Goal: Task Accomplishment & Management: Manage account settings

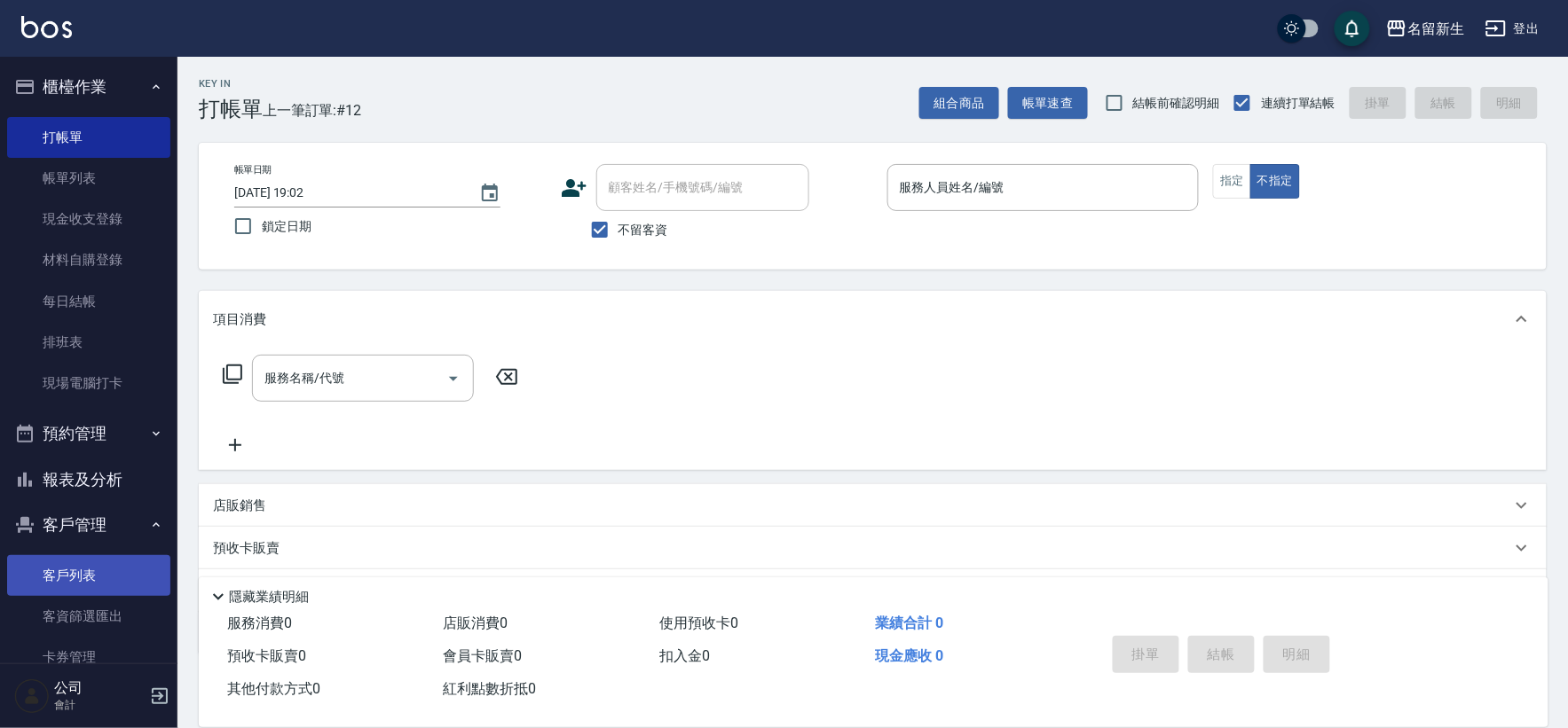
drag, startPoint x: 0, startPoint y: 0, endPoint x: 93, endPoint y: 574, distance: 581.5
click at [92, 576] on link "客戶列表" at bounding box center [89, 575] width 163 height 41
click at [92, 575] on link "客戶列表" at bounding box center [89, 575] width 163 height 41
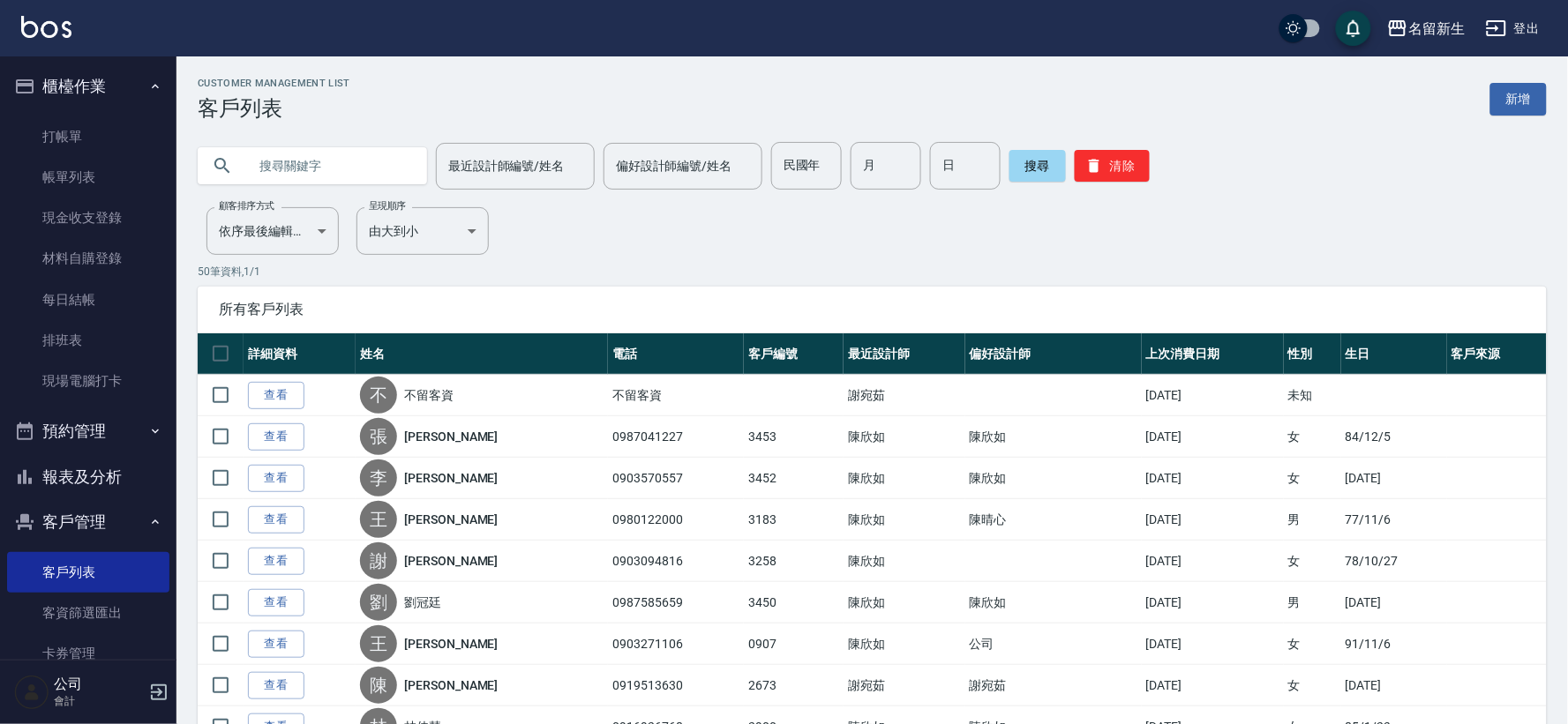
click at [329, 170] on input "text" at bounding box center [329, 165] width 166 height 48
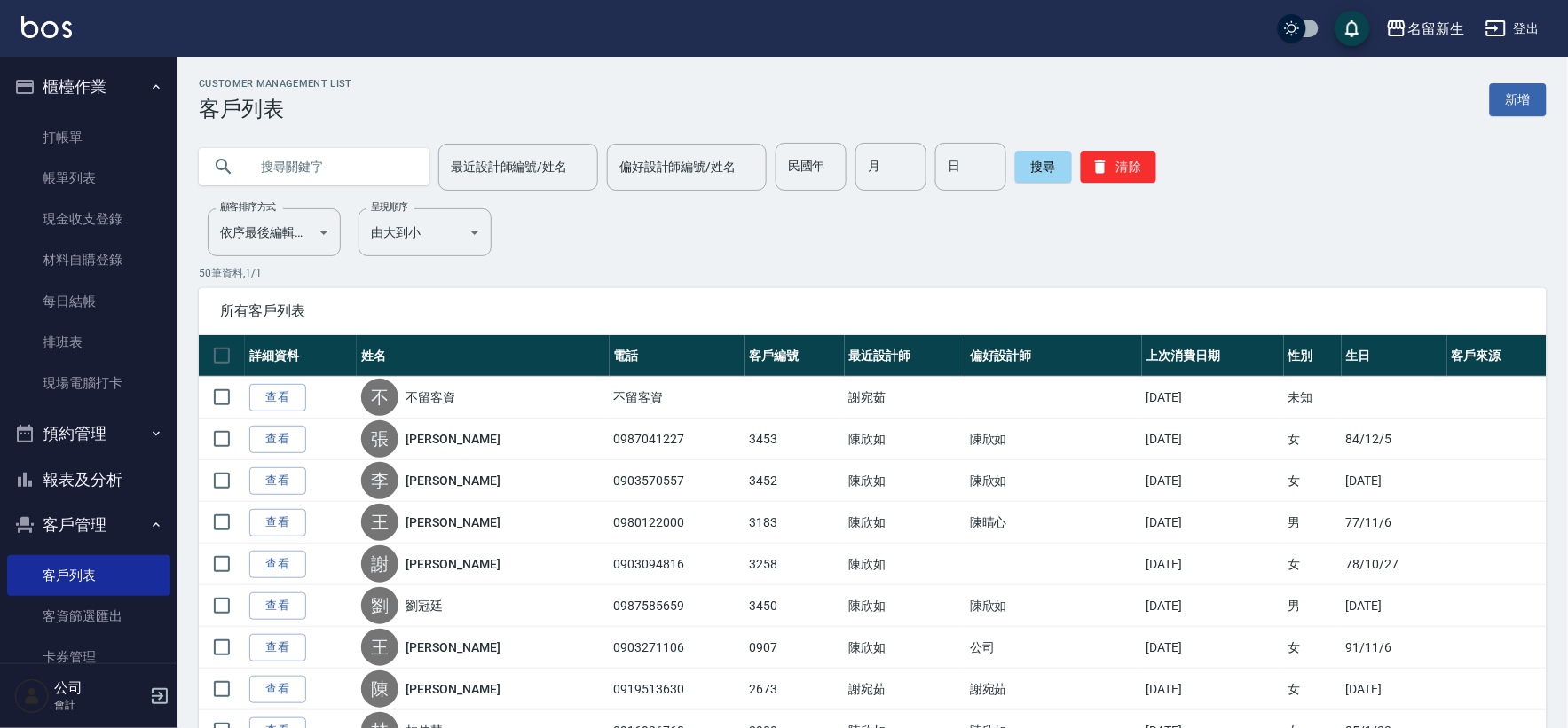
click at [331, 171] on input "text" at bounding box center [331, 166] width 167 height 48
type input "0917002616"
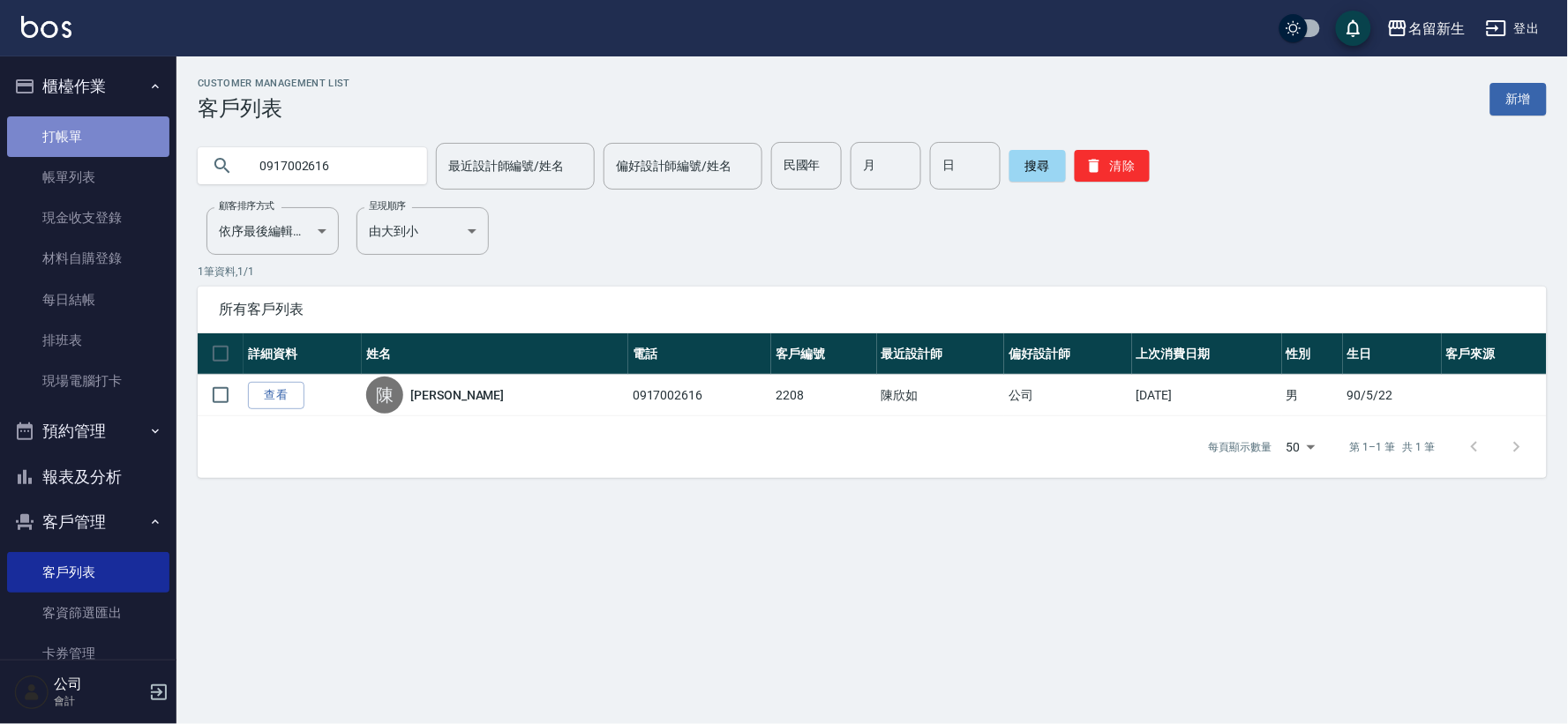
click at [125, 144] on link "打帳單" at bounding box center [88, 136] width 162 height 40
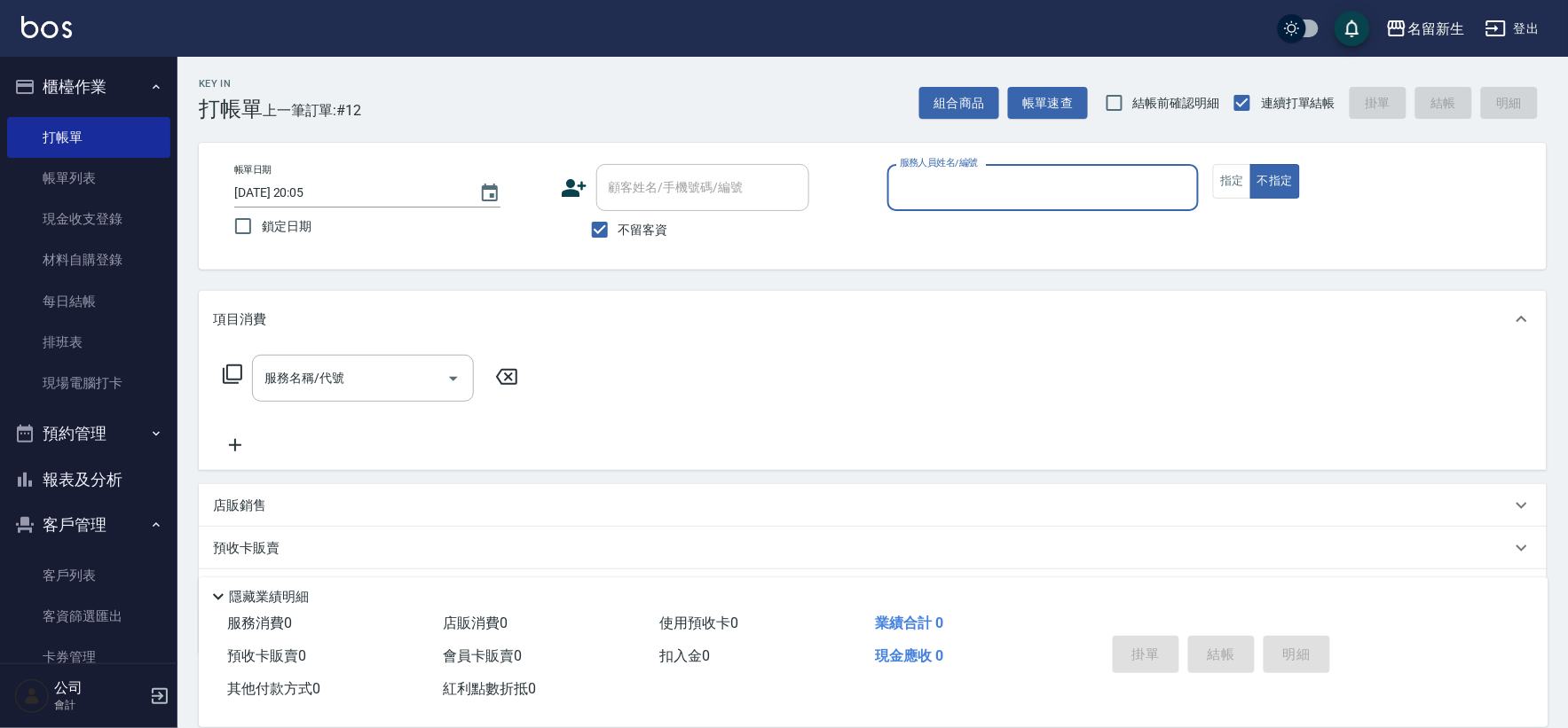
drag, startPoint x: 623, startPoint y: 232, endPoint x: 636, endPoint y: 216, distance: 20.6
click at [625, 232] on span "不留客資" at bounding box center [643, 230] width 50 height 19
click at [655, 205] on div "顧客姓名/手機號碼/編號" at bounding box center [703, 188] width 213 height 47
click at [612, 249] on div "帳單日期 [DATE] 20:05 鎖定日期 顧客姓名/手機號碼/編號 顧客姓名/手機號碼/編號 不留客資 服務人員姓名/編號 服務人員姓名/編號 指定 不指定" at bounding box center [873, 206] width 1348 height 127
click at [622, 237] on span "不留客資" at bounding box center [643, 230] width 50 height 19
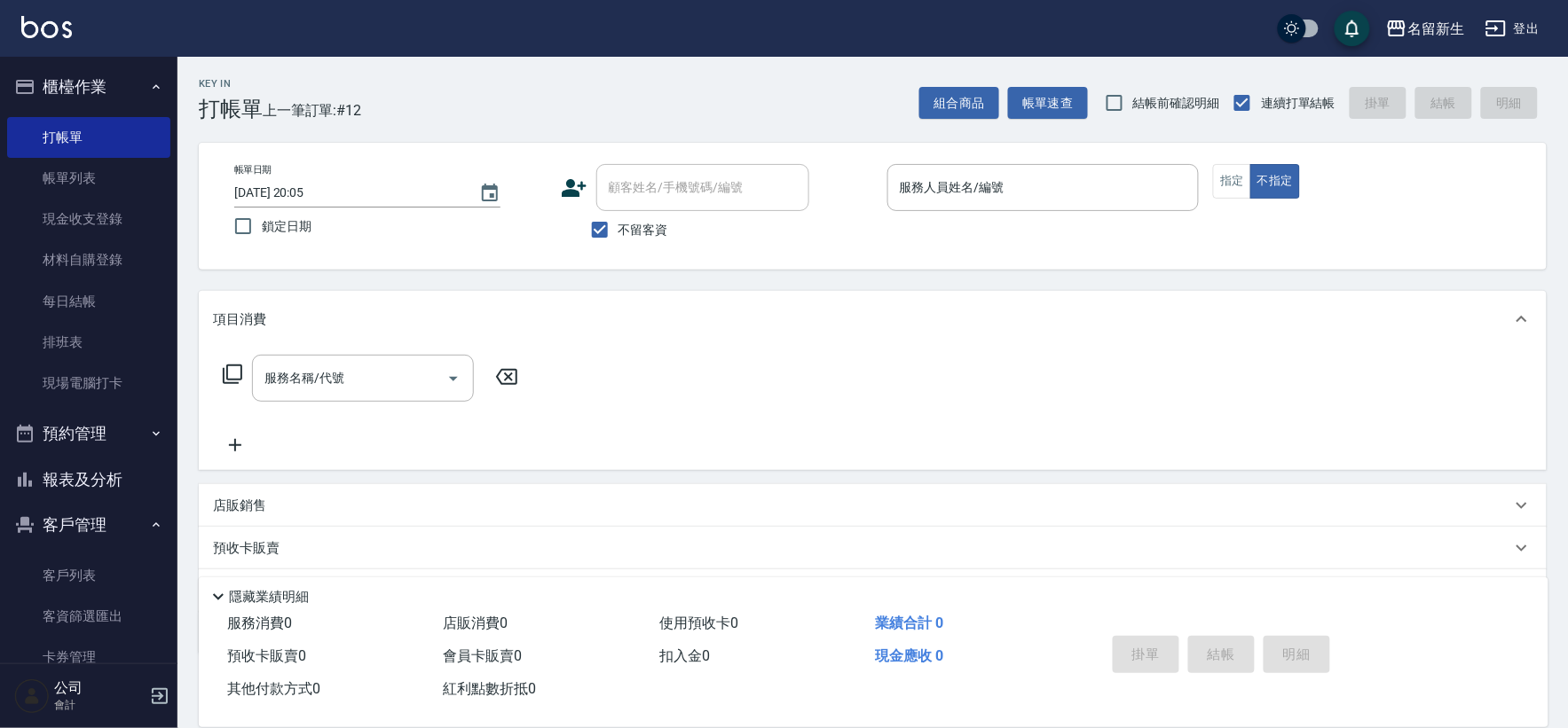
click at [619, 237] on input "不留客資" at bounding box center [600, 230] width 38 height 38
checkbox input "false"
click at [654, 195] on div "顧客姓名/手機號碼/編號 顧客姓名/手機號碼/編號" at bounding box center [703, 188] width 213 height 47
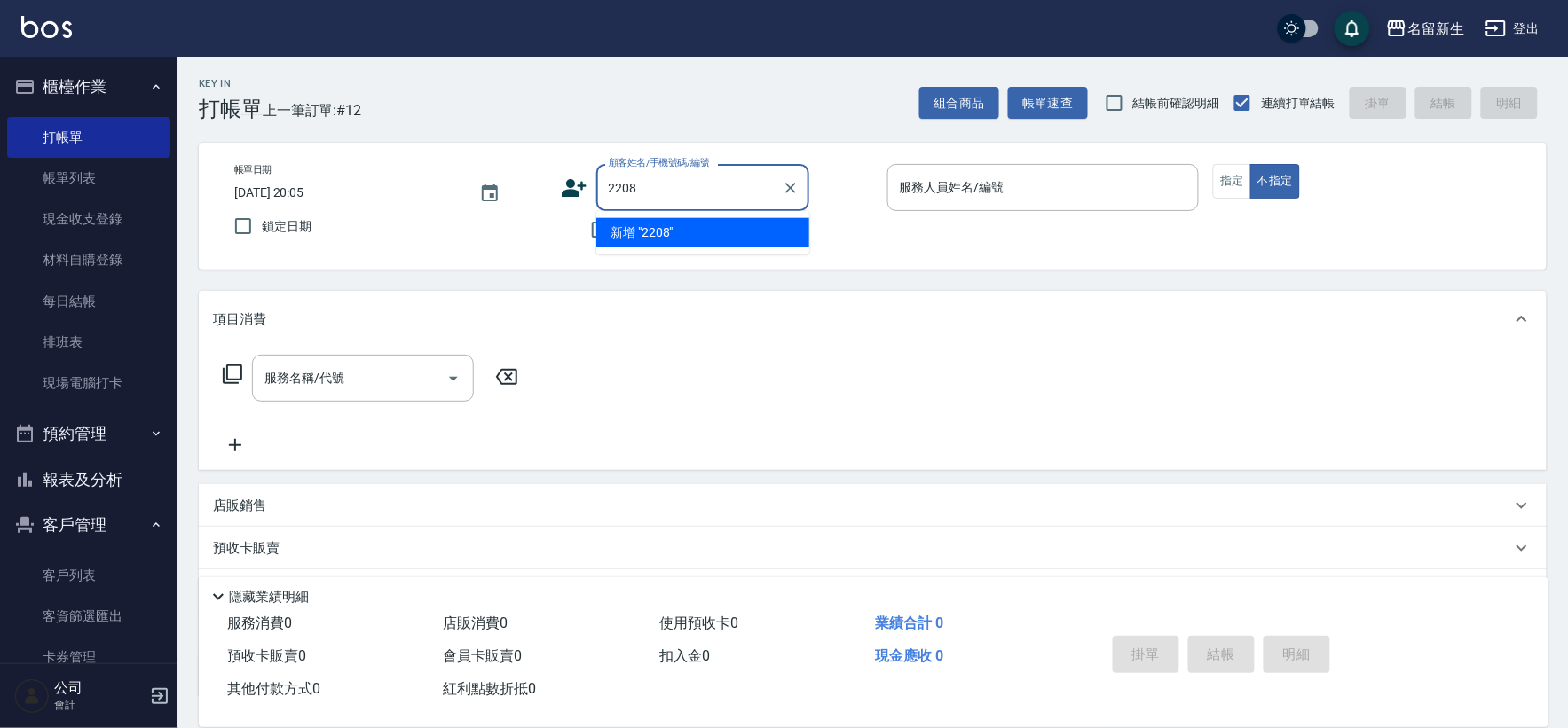
type input "2208"
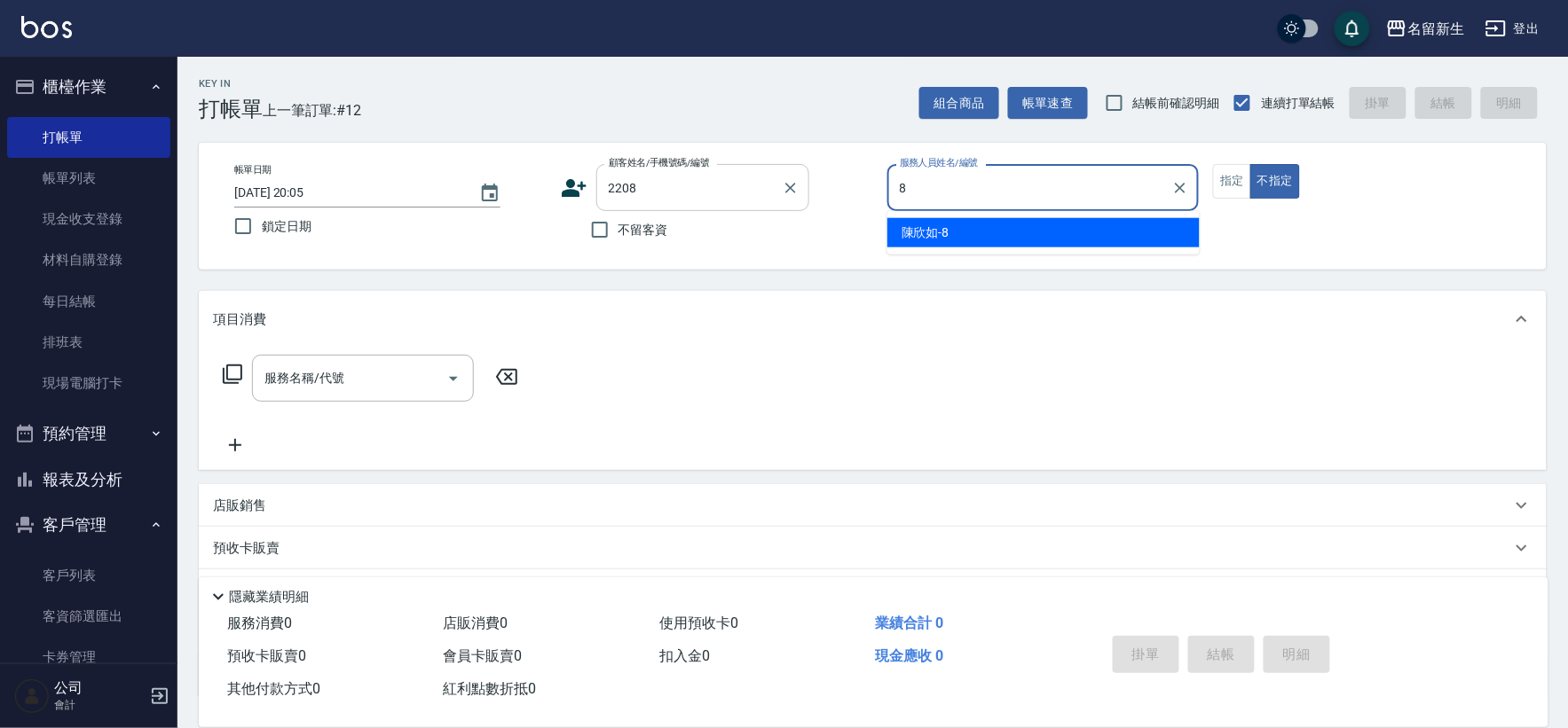
type input "[PERSON_NAME]-8"
type button "false"
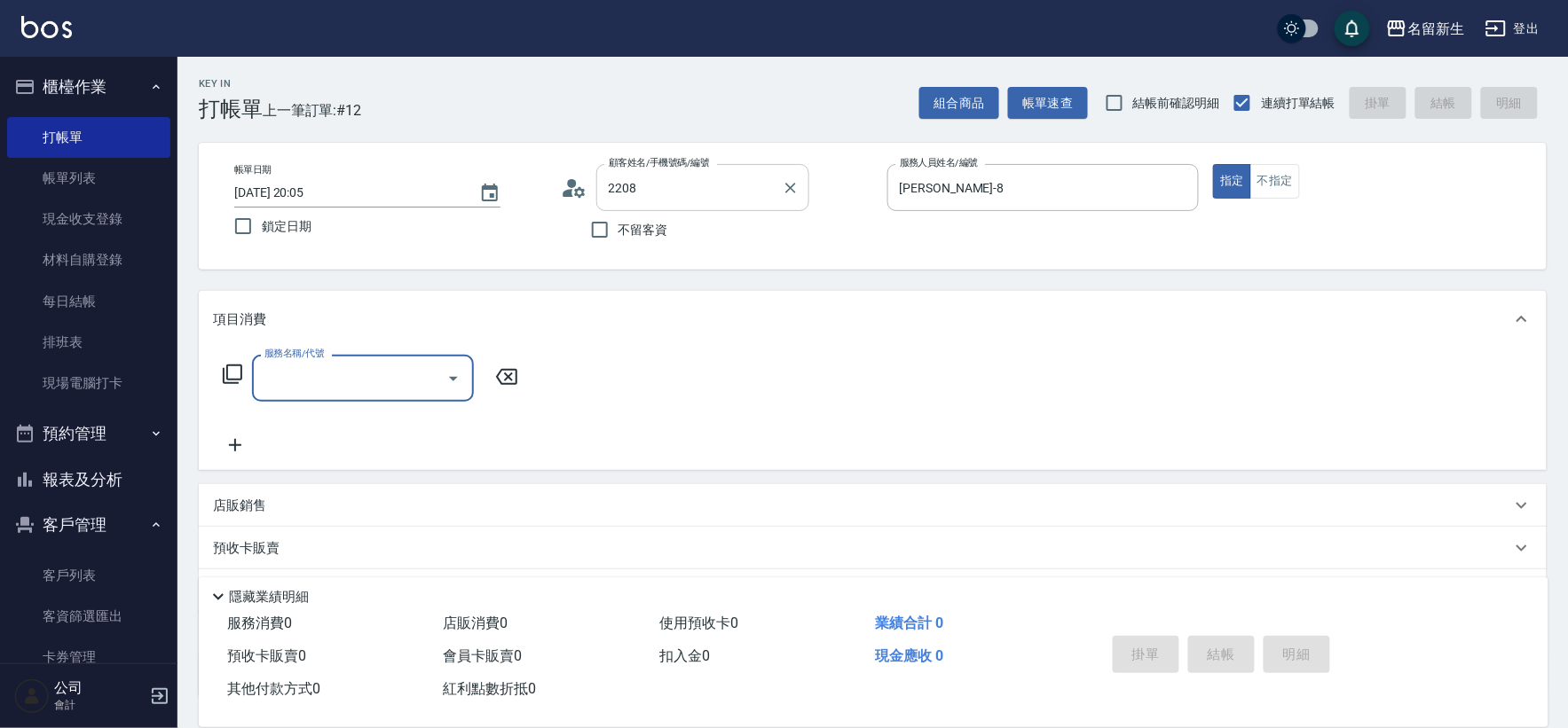
type input "[PERSON_NAME]/0917002616/2208"
type input "2"
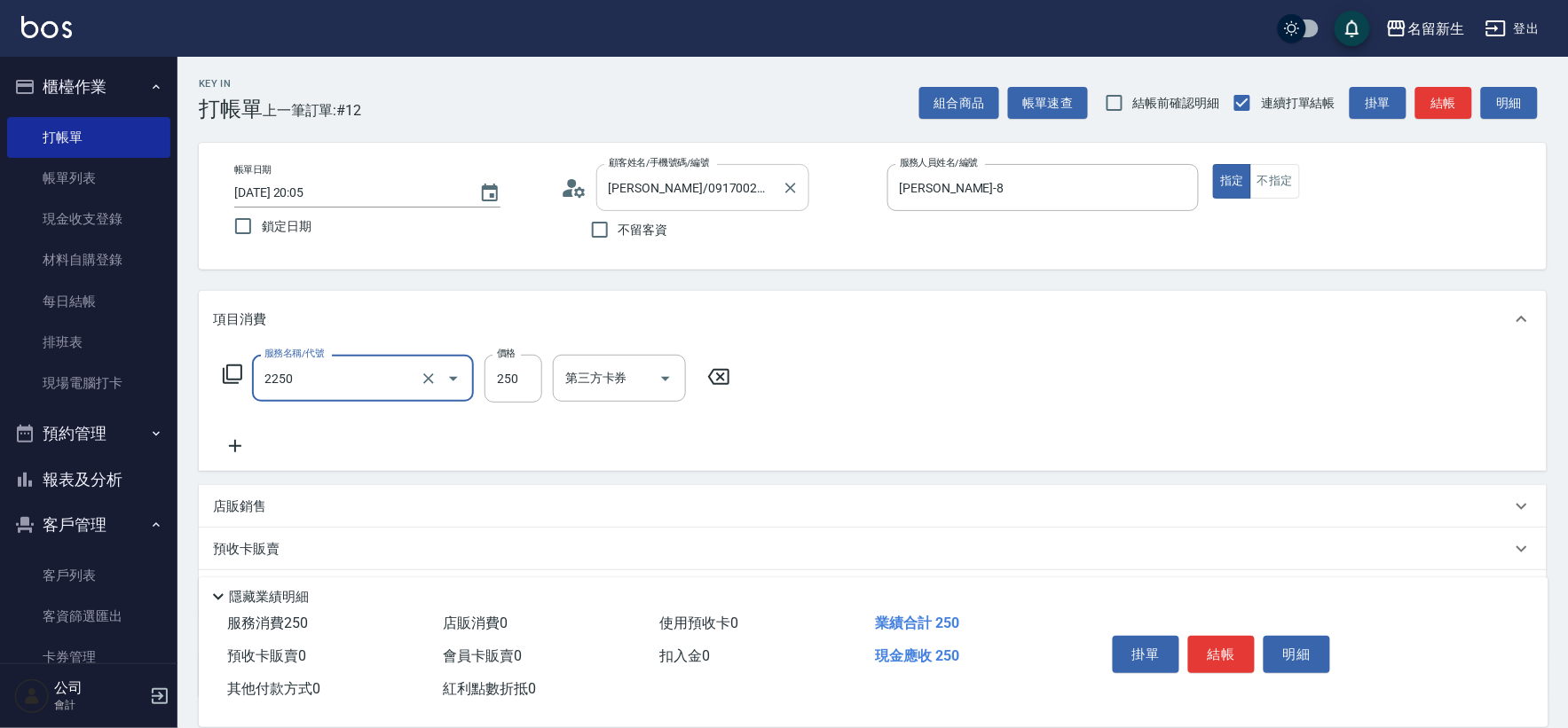
type input "剪髮(2250)"
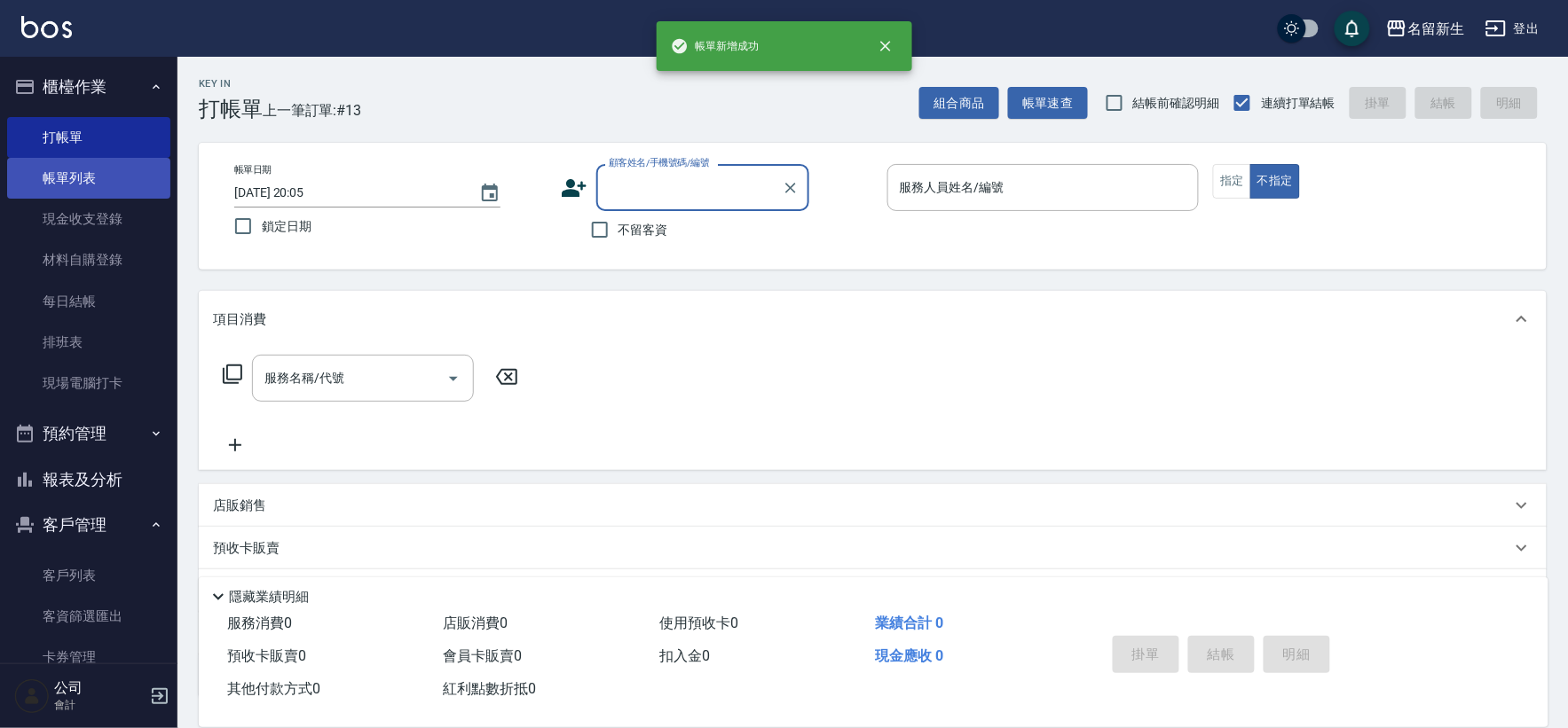
click at [84, 192] on link "帳單列表" at bounding box center [89, 177] width 163 height 41
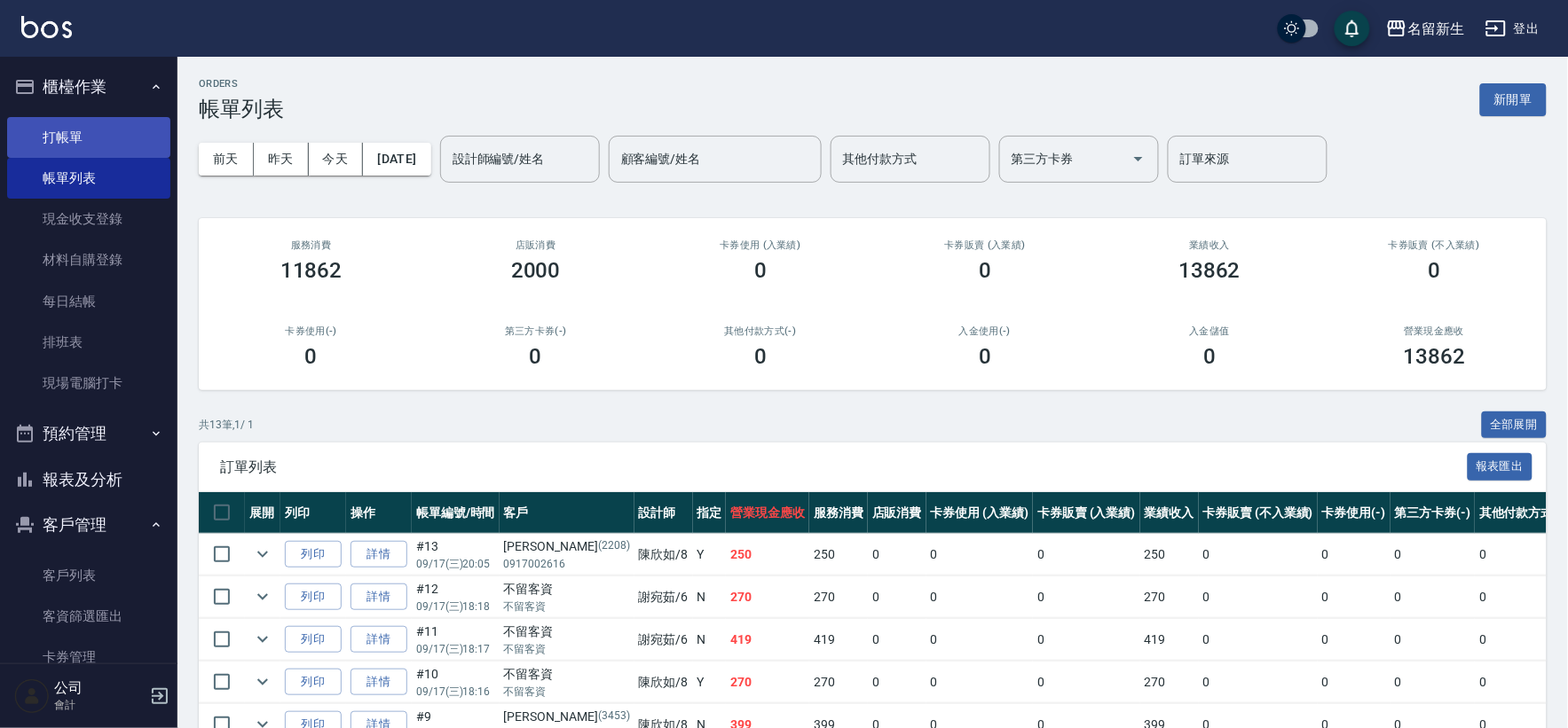
click at [82, 130] on link "打帳單" at bounding box center [89, 137] width 163 height 41
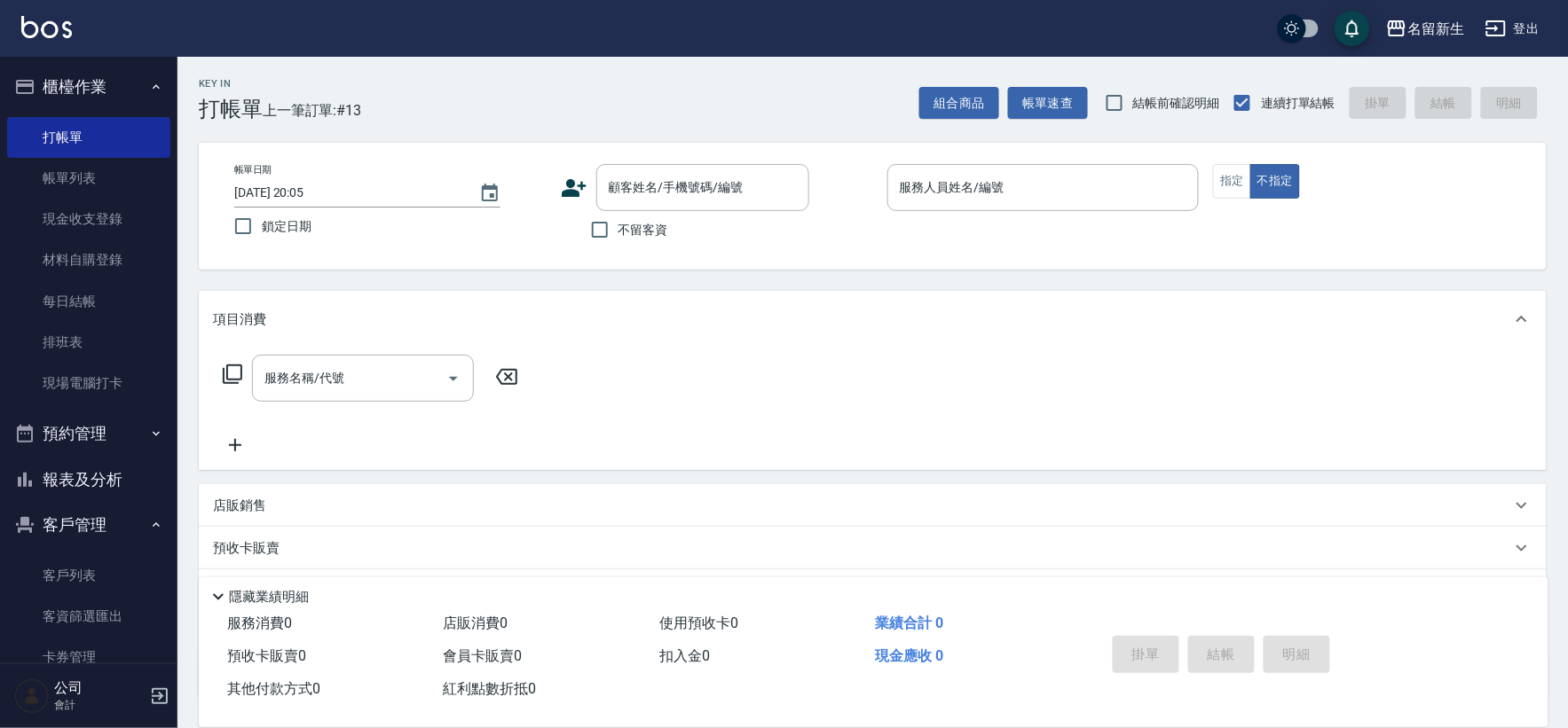
drag, startPoint x: 684, startPoint y: 243, endPoint x: 650, endPoint y: 233, distance: 35.4
click at [681, 243] on div "不留客資" at bounding box center [684, 230] width 248 height 38
click at [650, 233] on span "不留客資" at bounding box center [643, 230] width 50 height 19
click at [619, 233] on input "不留客資" at bounding box center [600, 230] width 38 height 38
checkbox input "true"
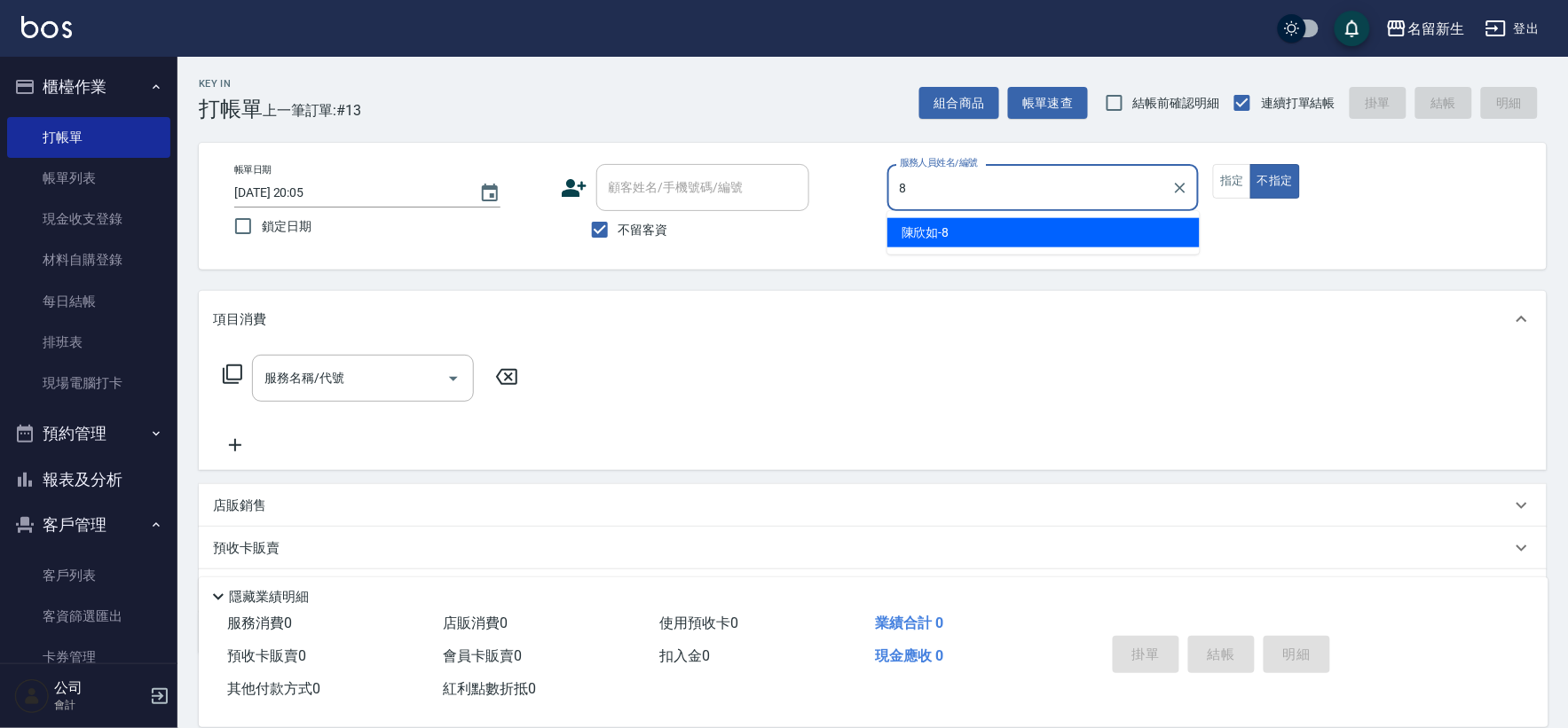
type input "8"
type button "false"
type input "[PERSON_NAME]-8"
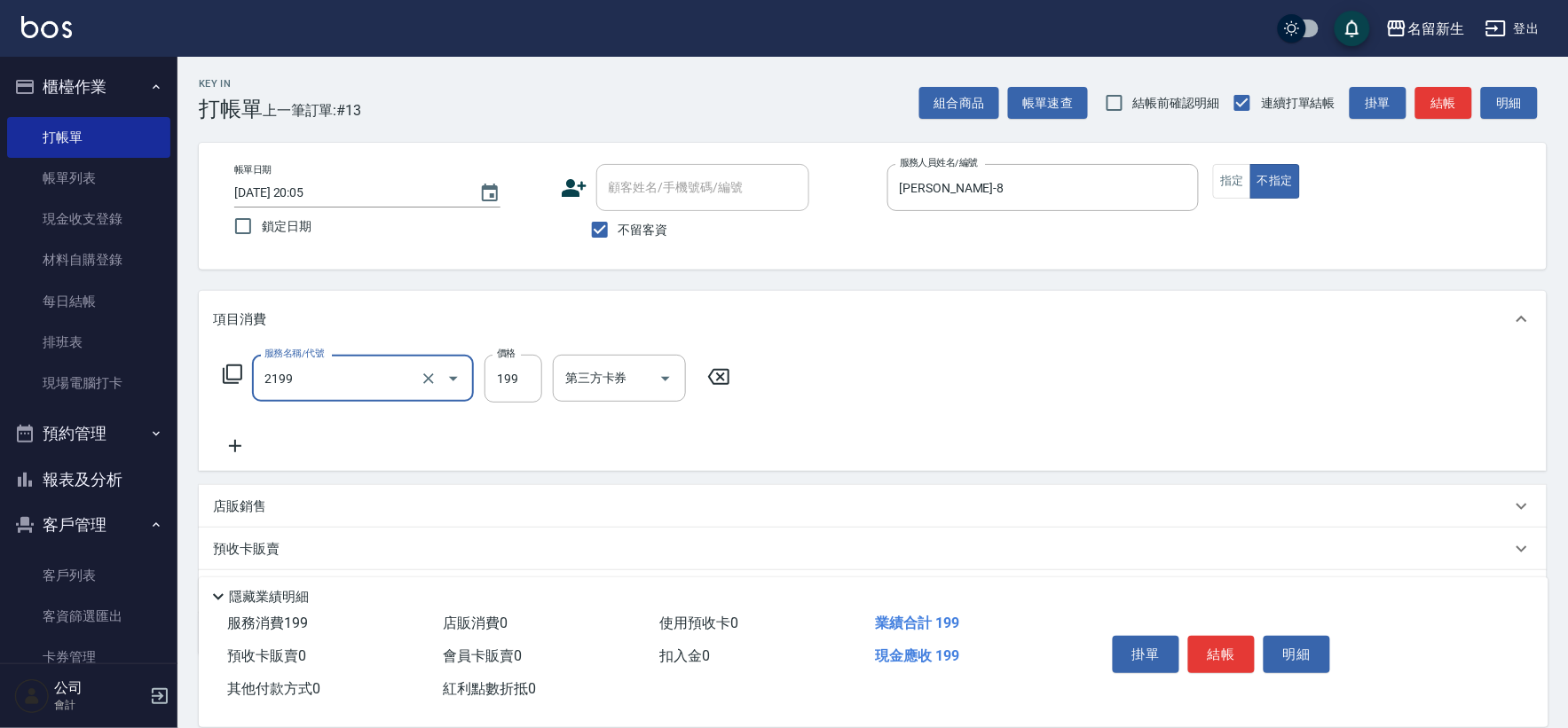
type input "不指定剪髮活動(2199)"
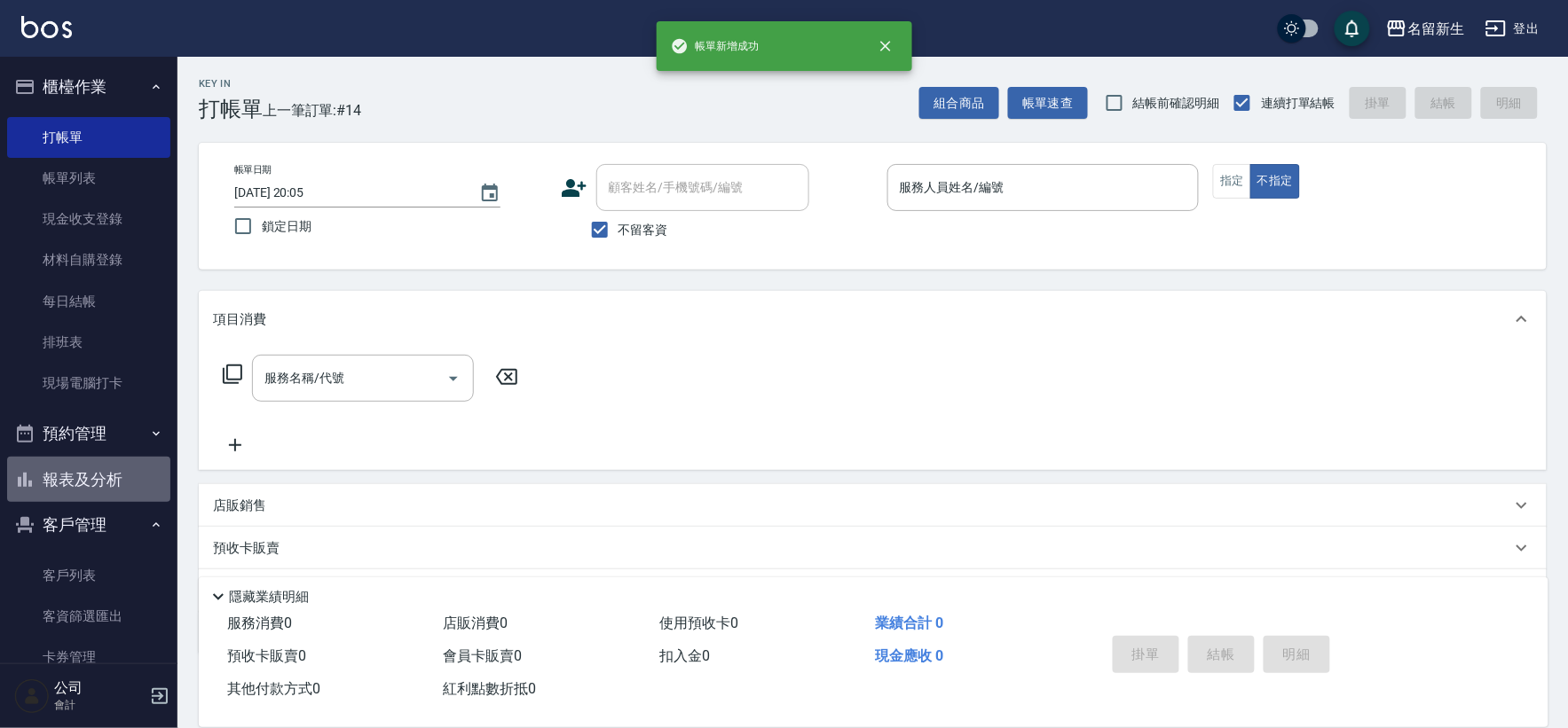
drag, startPoint x: 120, startPoint y: 499, endPoint x: 133, endPoint y: 492, distance: 14.8
click at [122, 503] on ul "櫃檯作業 打帳單 帳單列表 現金收支登錄 材料自購登錄 每日結帳 排班表 現場電腦打卡 預約管理 預約管理 單日預約紀錄 單週預約紀錄 報表及分析 報表目錄 …" at bounding box center [89, 397] width 163 height 681
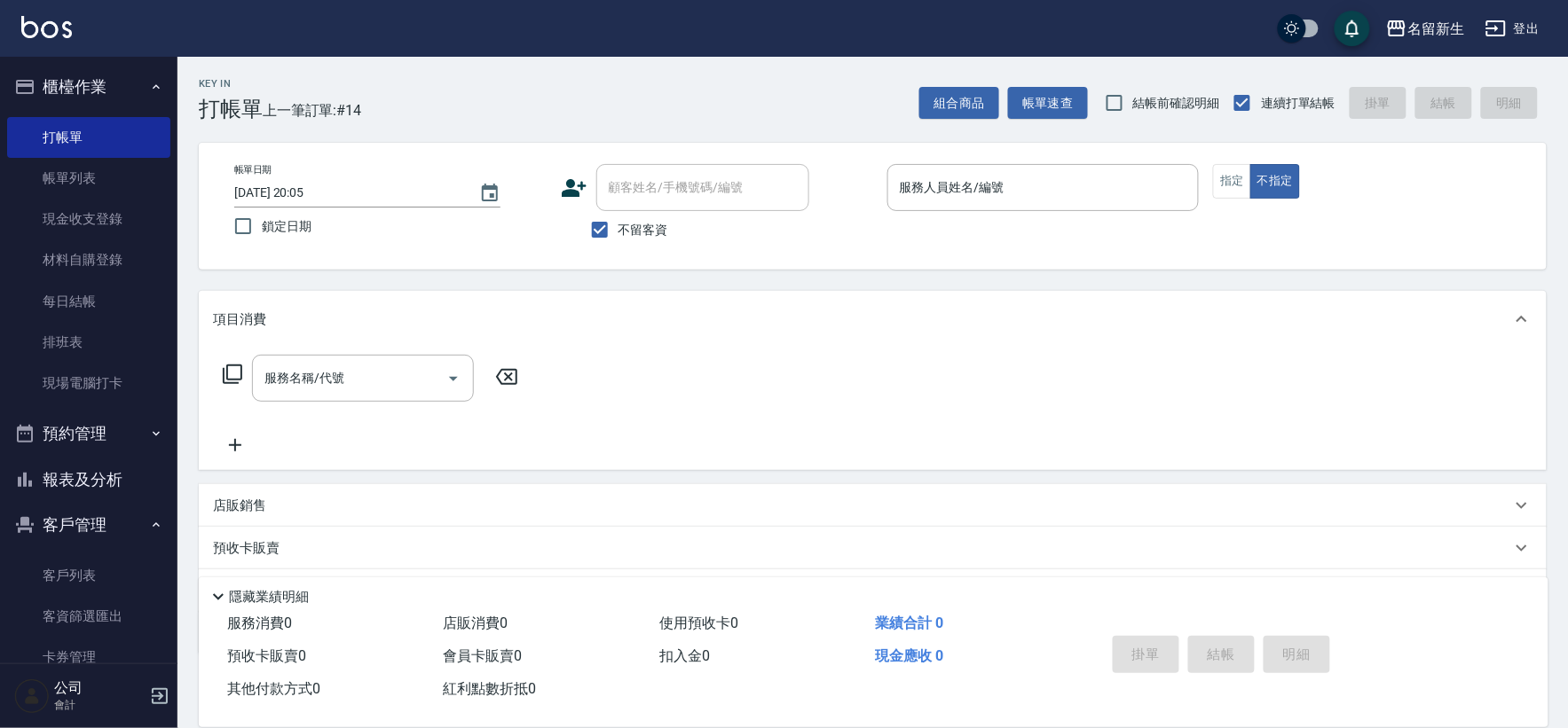
click at [135, 486] on button "報表及分析" at bounding box center [89, 479] width 163 height 46
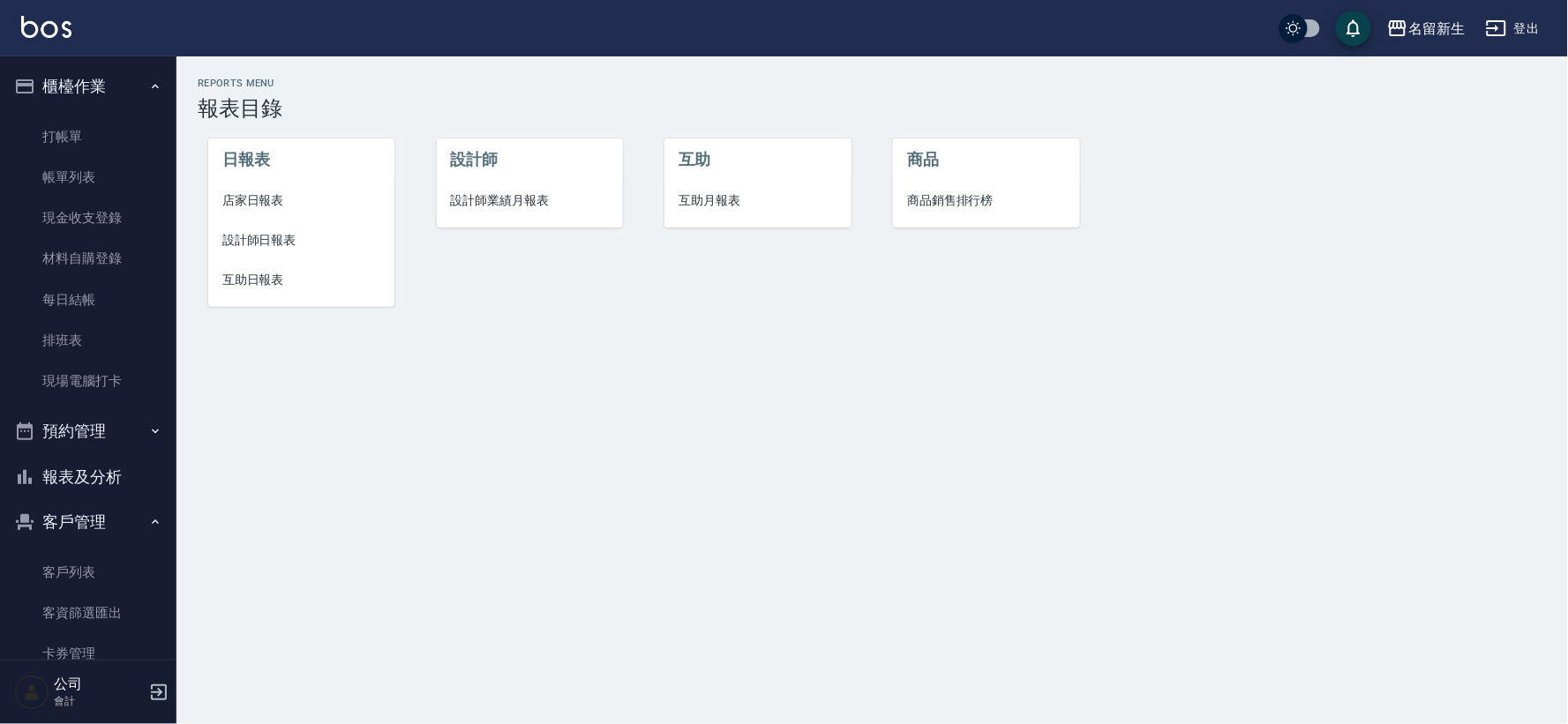
click at [466, 189] on li "設計師業績月報表" at bounding box center [530, 201] width 186 height 39
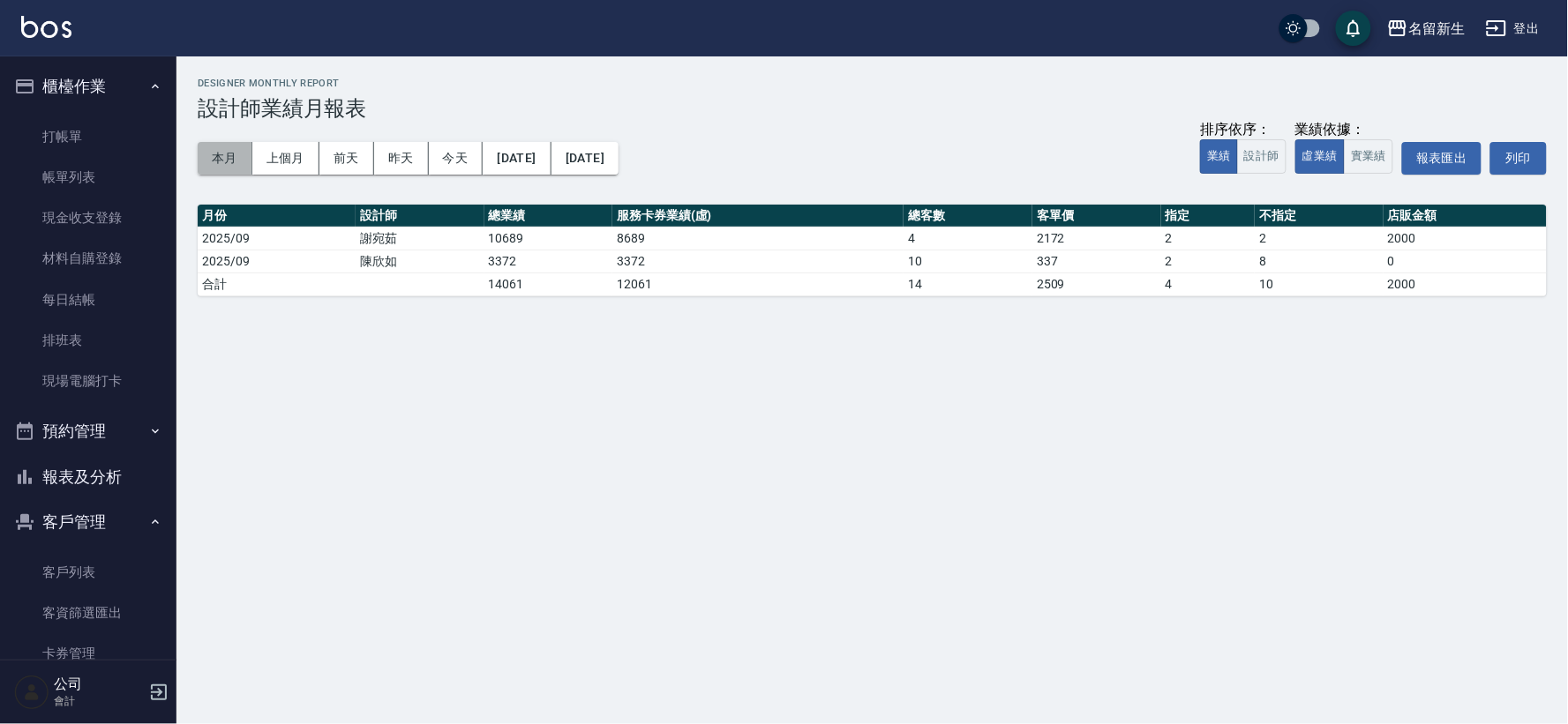
click at [241, 154] on button "本月" at bounding box center [225, 158] width 54 height 33
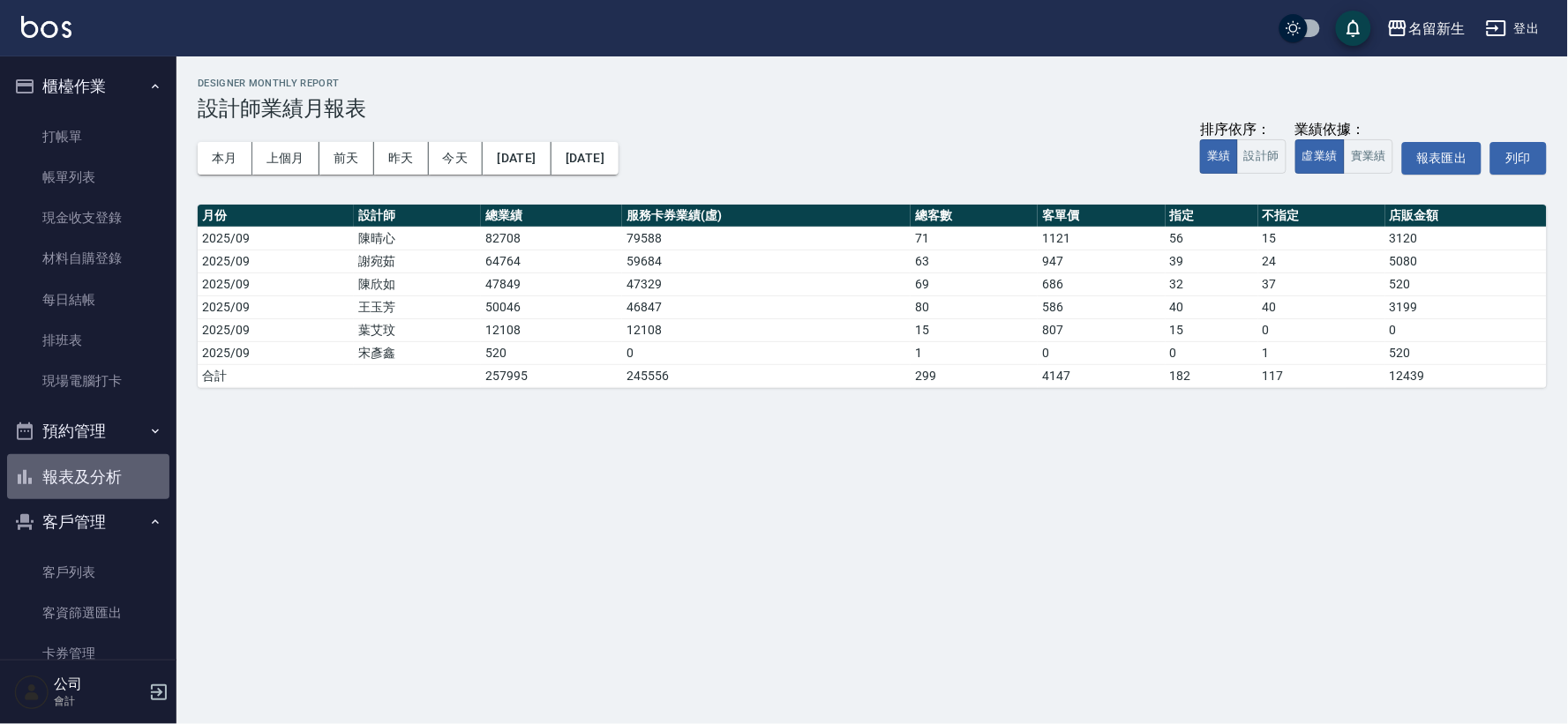
click at [143, 465] on button "報表及分析" at bounding box center [88, 476] width 162 height 46
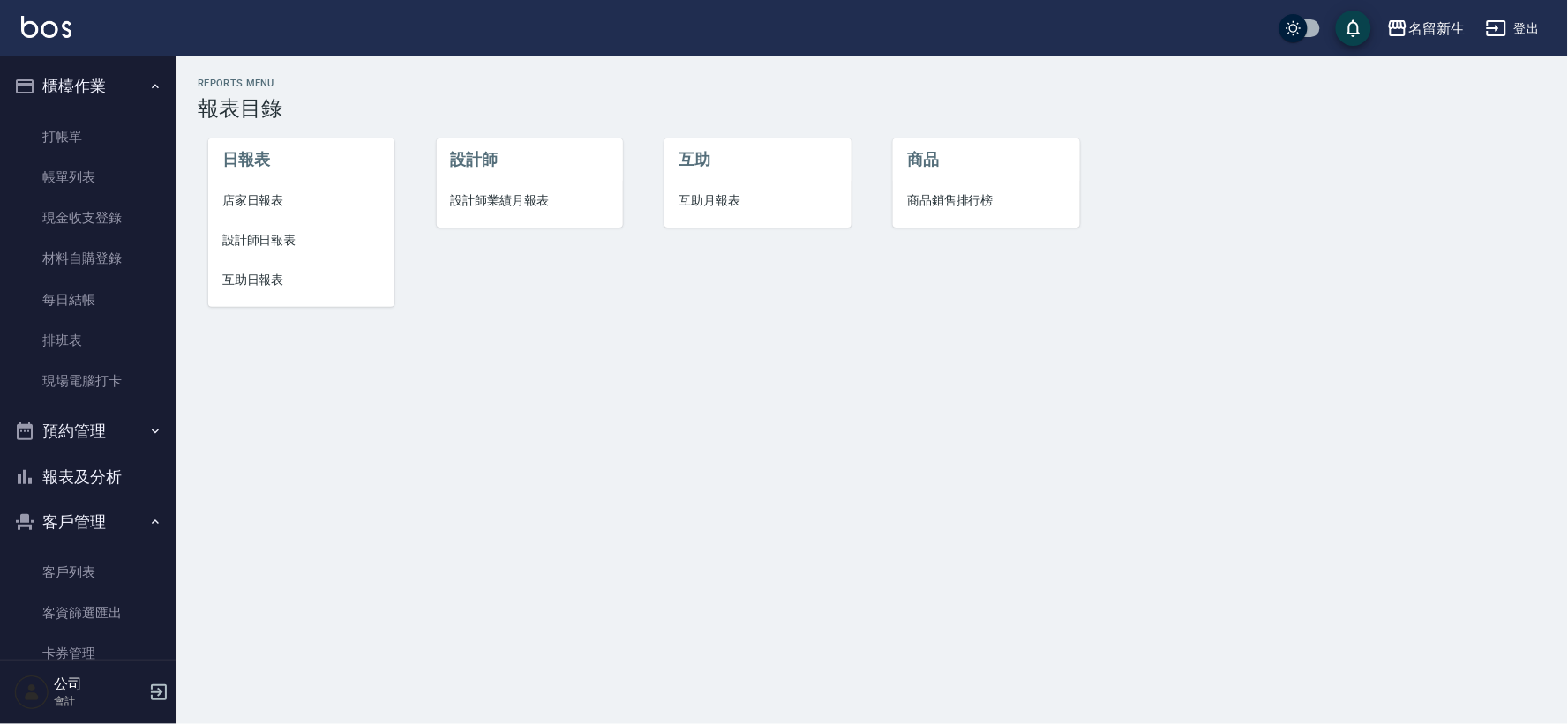
click at [264, 191] on span "店家日報表" at bounding box center [301, 201] width 158 height 19
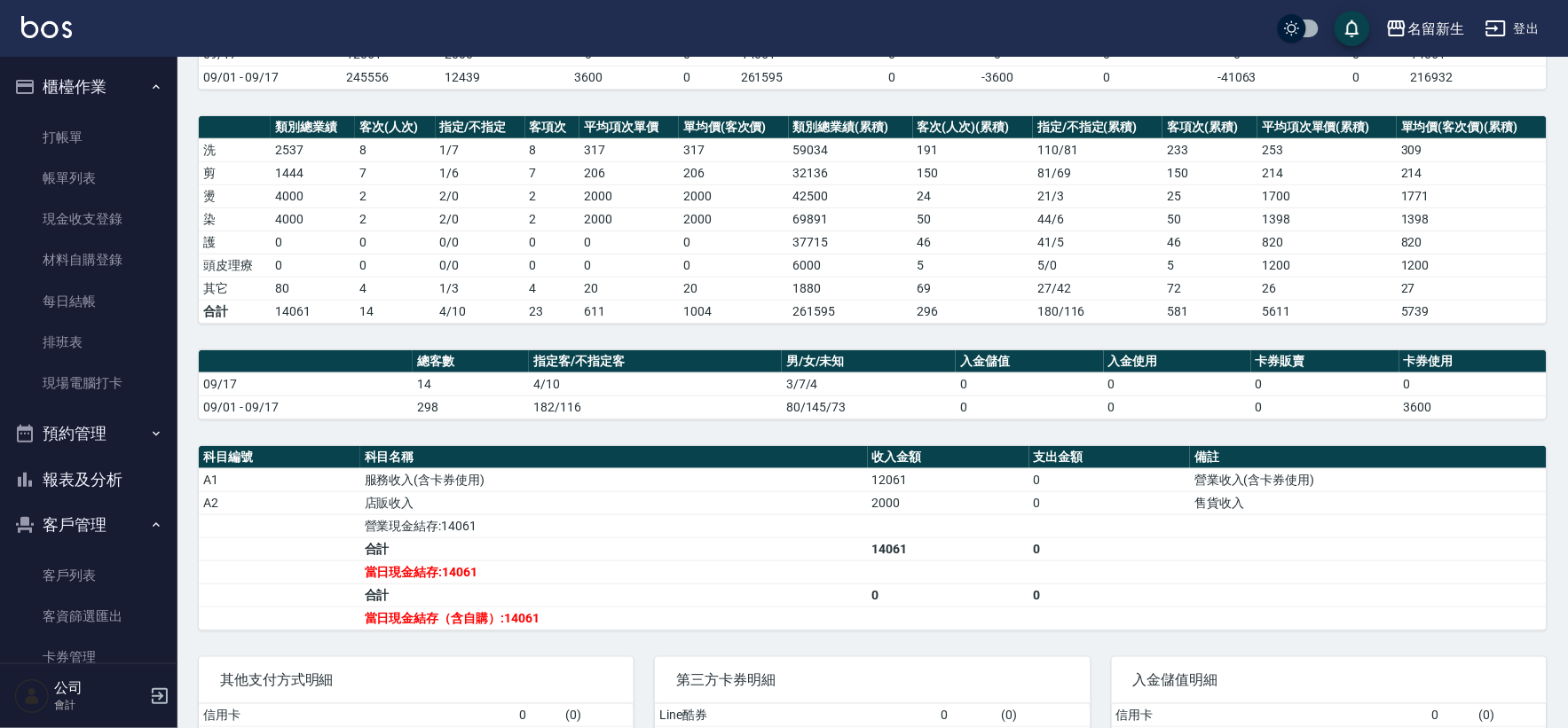
scroll to position [331, 0]
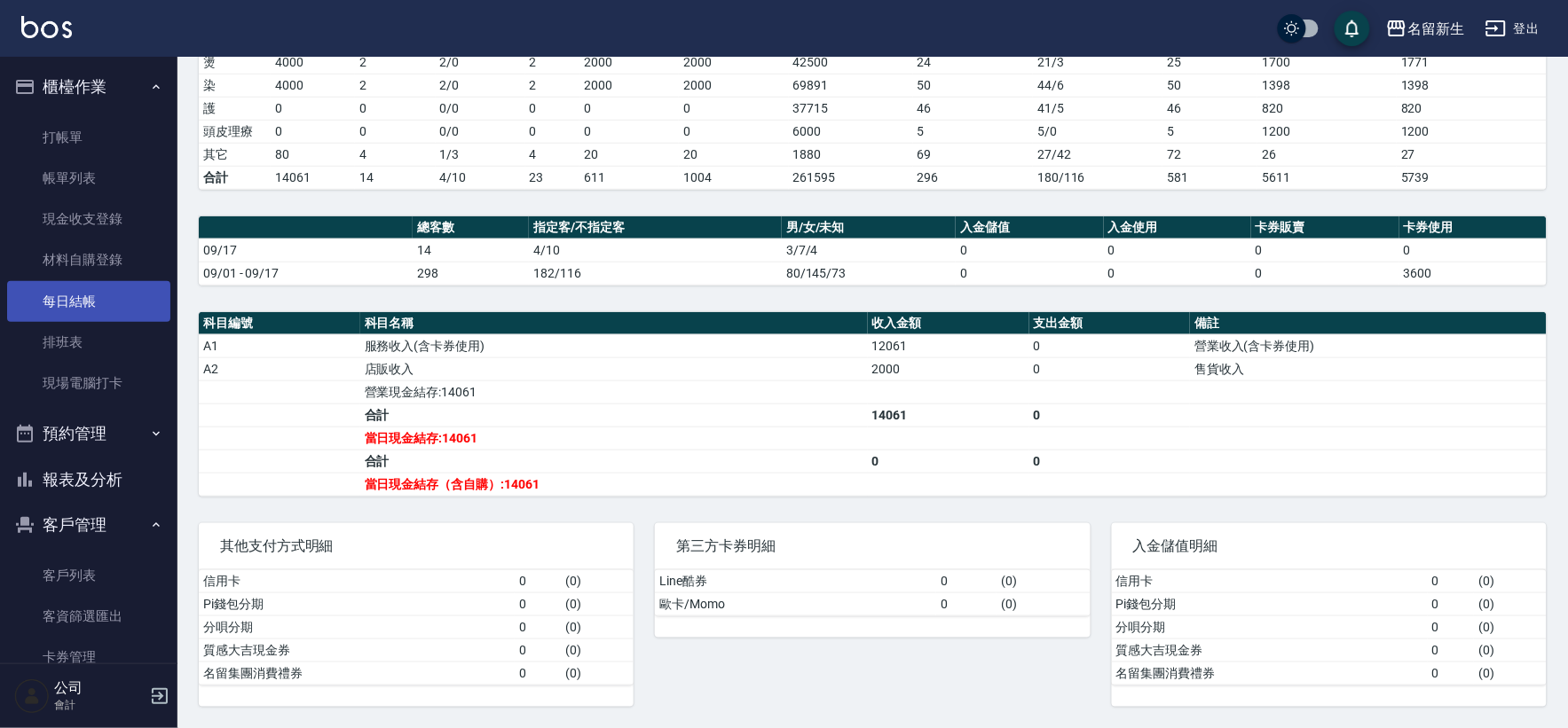
drag, startPoint x: 131, startPoint y: 296, endPoint x: 139, endPoint y: 290, distance: 10.0
click at [134, 296] on link "每日結帳" at bounding box center [89, 301] width 163 height 41
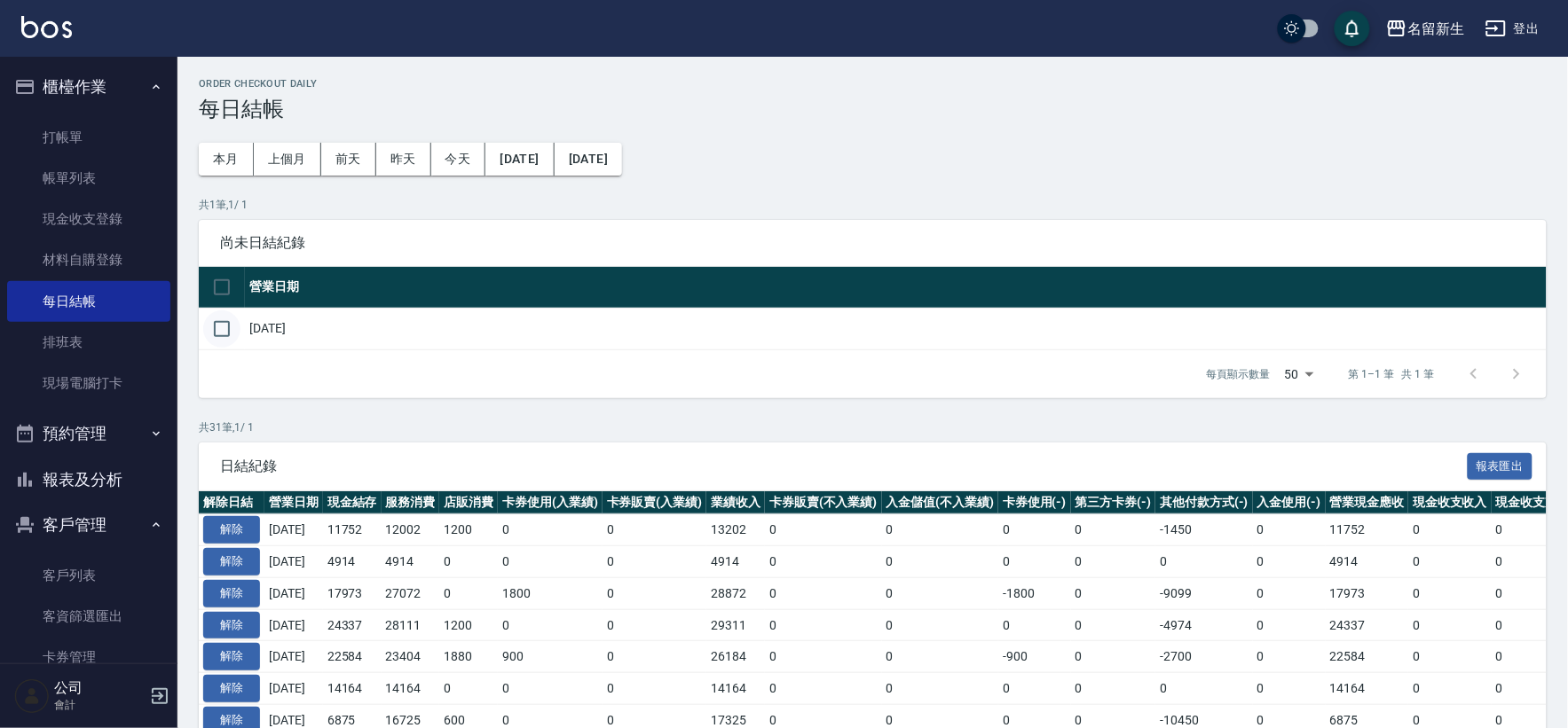
click at [209, 325] on input "checkbox" at bounding box center [222, 329] width 38 height 38
checkbox input "true"
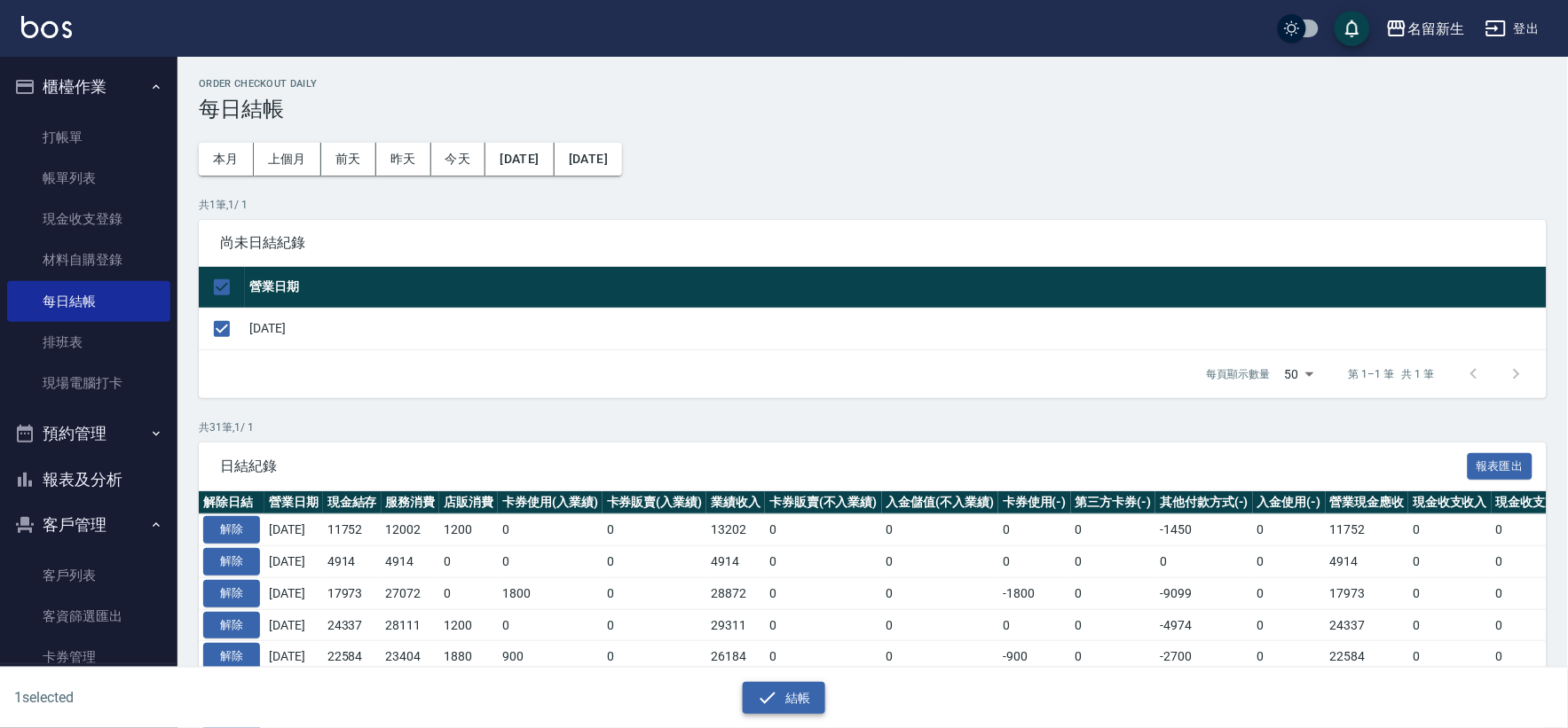
click at [792, 686] on button "結帳" at bounding box center [783, 698] width 82 height 33
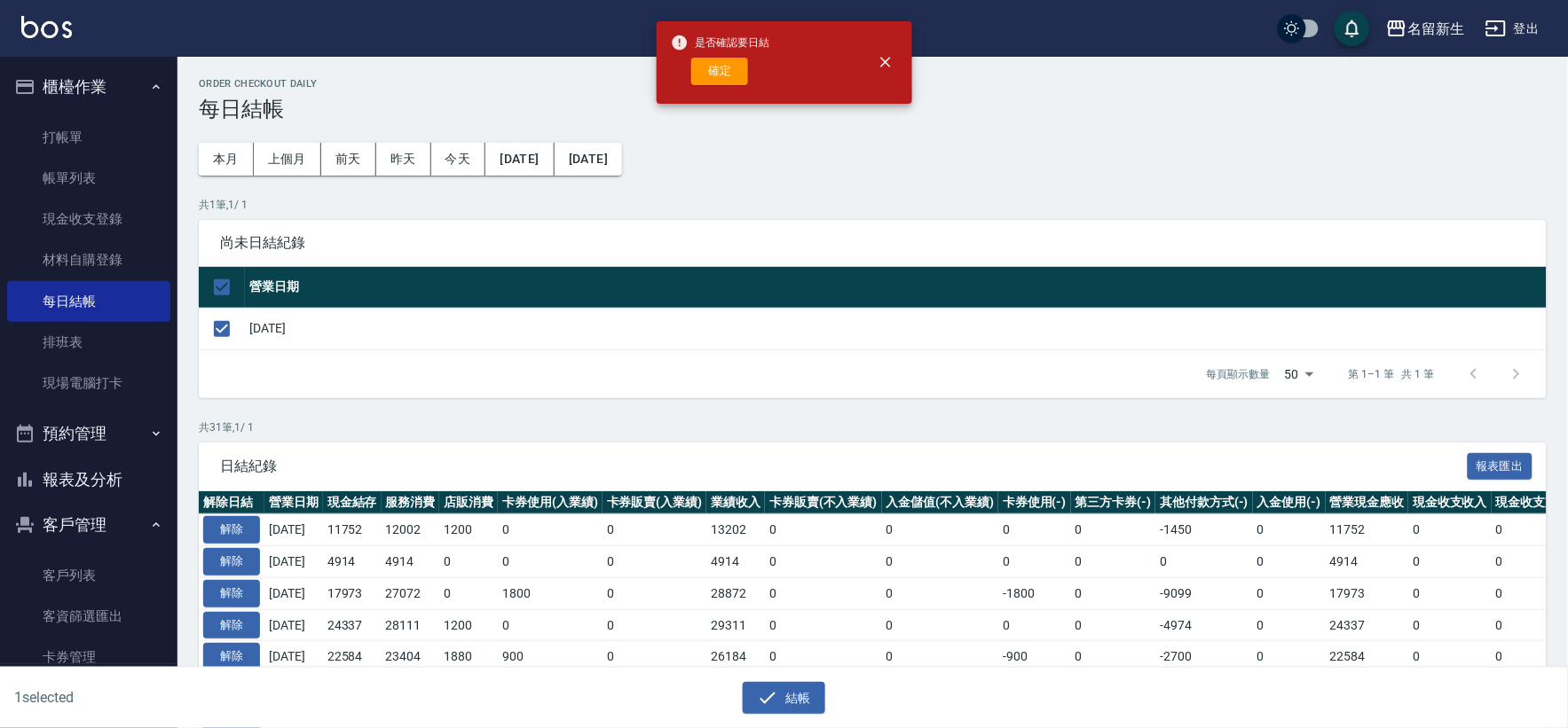
click at [710, 77] on button "確定" at bounding box center [720, 71] width 57 height 27
checkbox input "false"
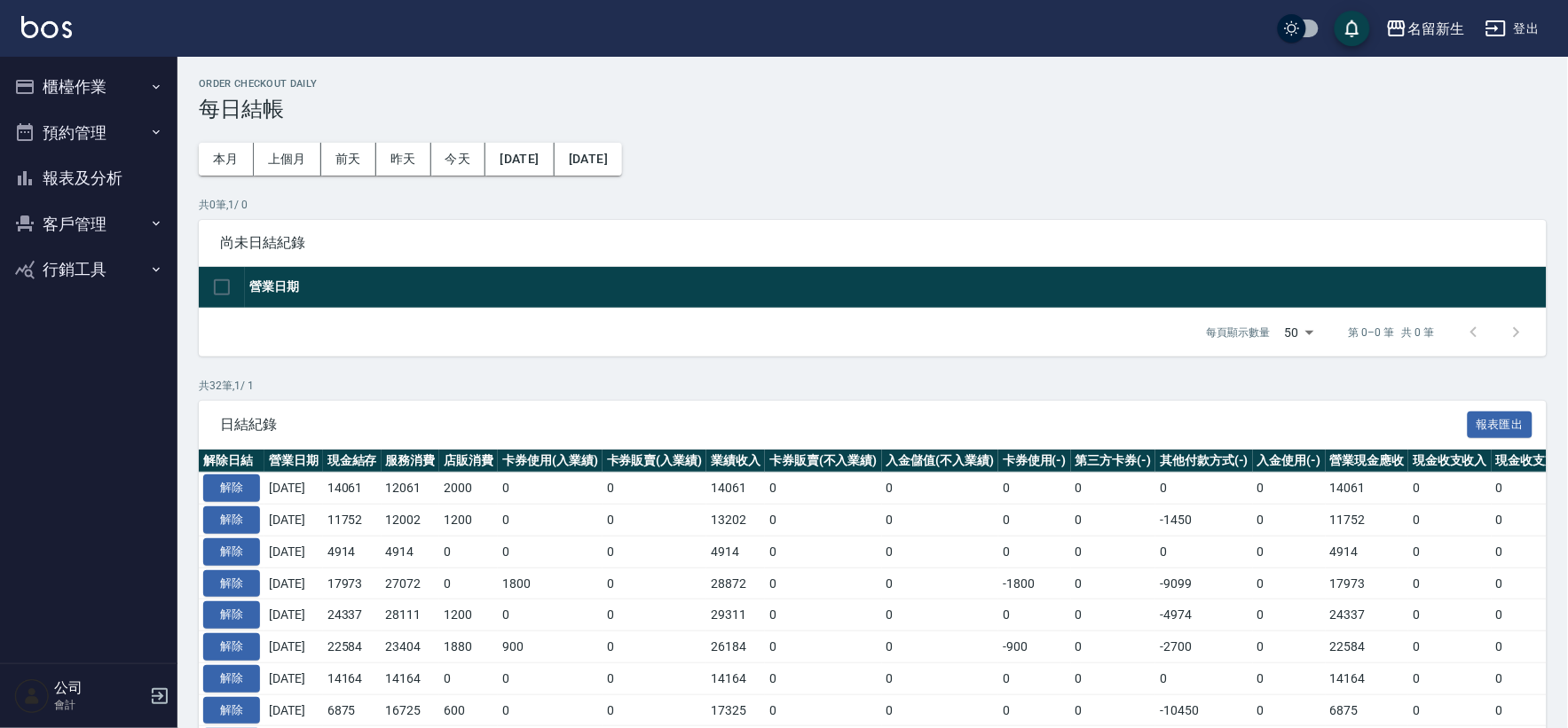
click at [142, 68] on button "櫃檯作業" at bounding box center [89, 87] width 163 height 46
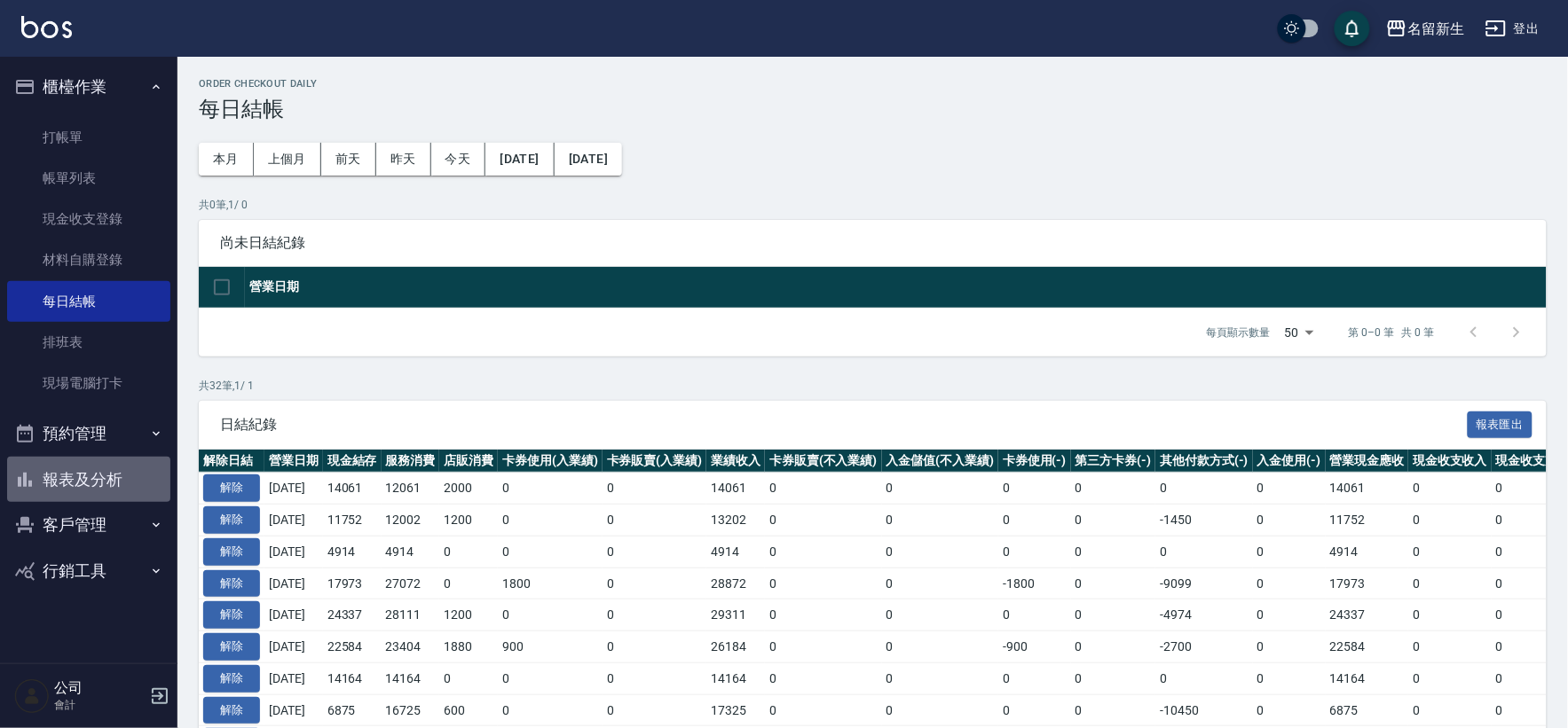
click at [76, 483] on button "報表及分析" at bounding box center [89, 479] width 163 height 46
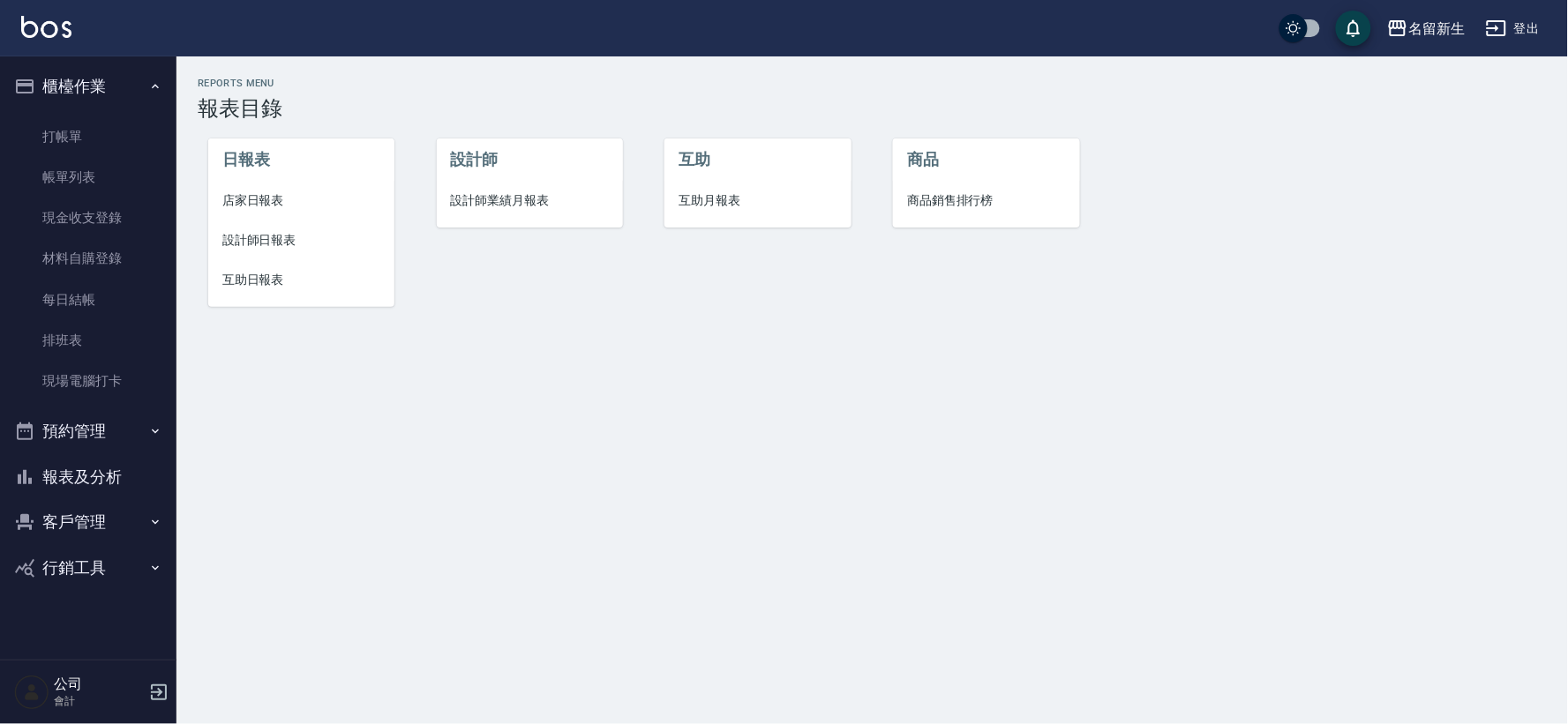
click at [275, 201] on span "店家日報表" at bounding box center [301, 201] width 158 height 19
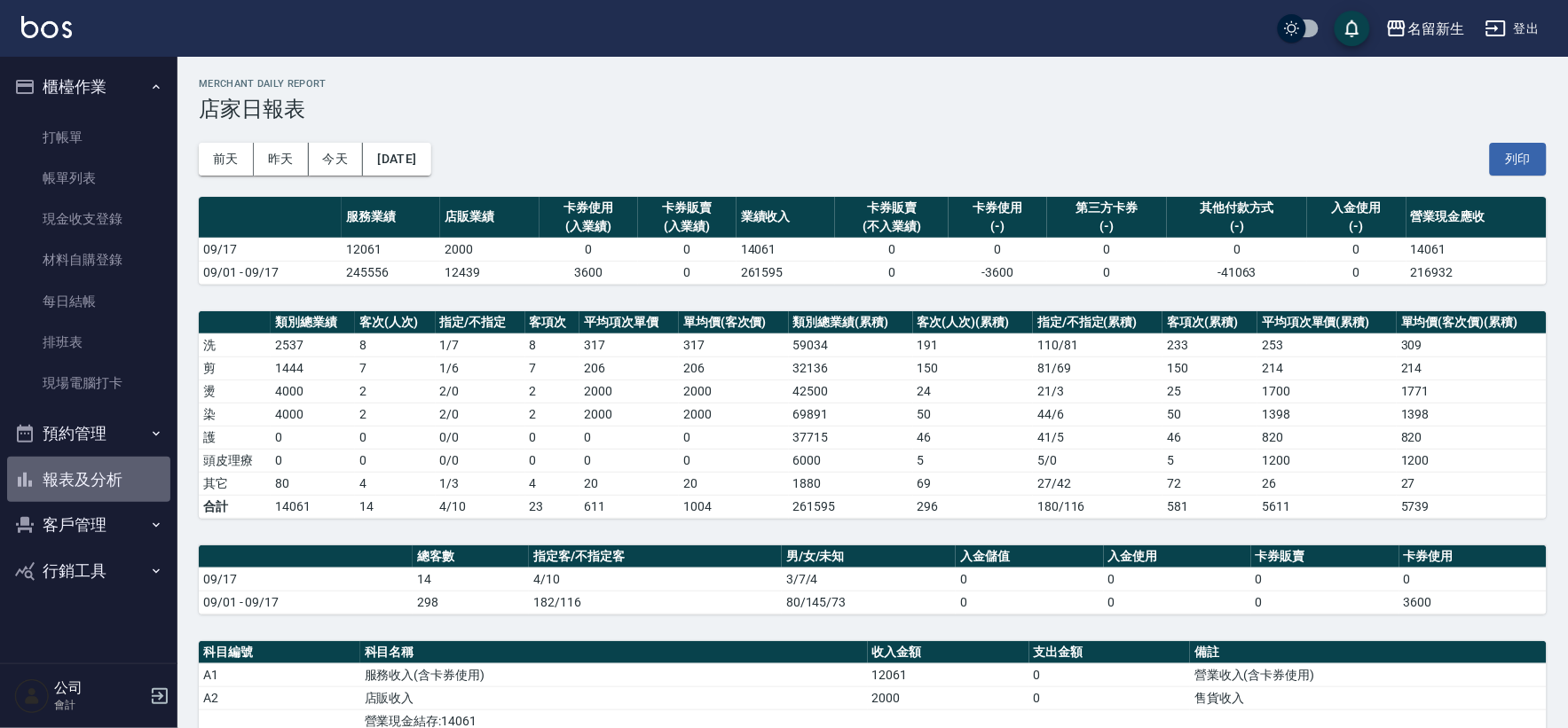
click at [54, 485] on button "報表及分析" at bounding box center [89, 479] width 163 height 46
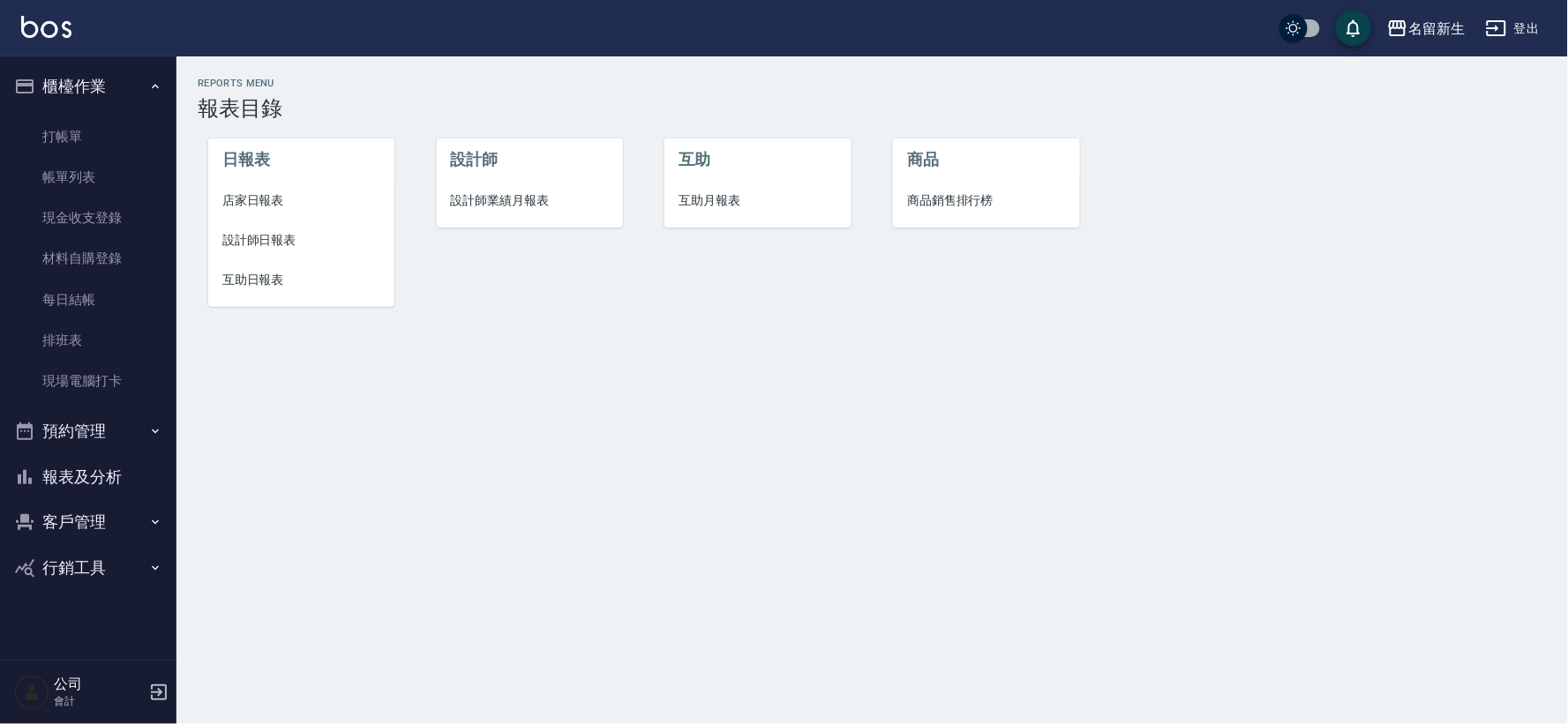
click at [526, 200] on span "設計師業績月報表" at bounding box center [530, 201] width 158 height 19
